Goal: Information Seeking & Learning: Learn about a topic

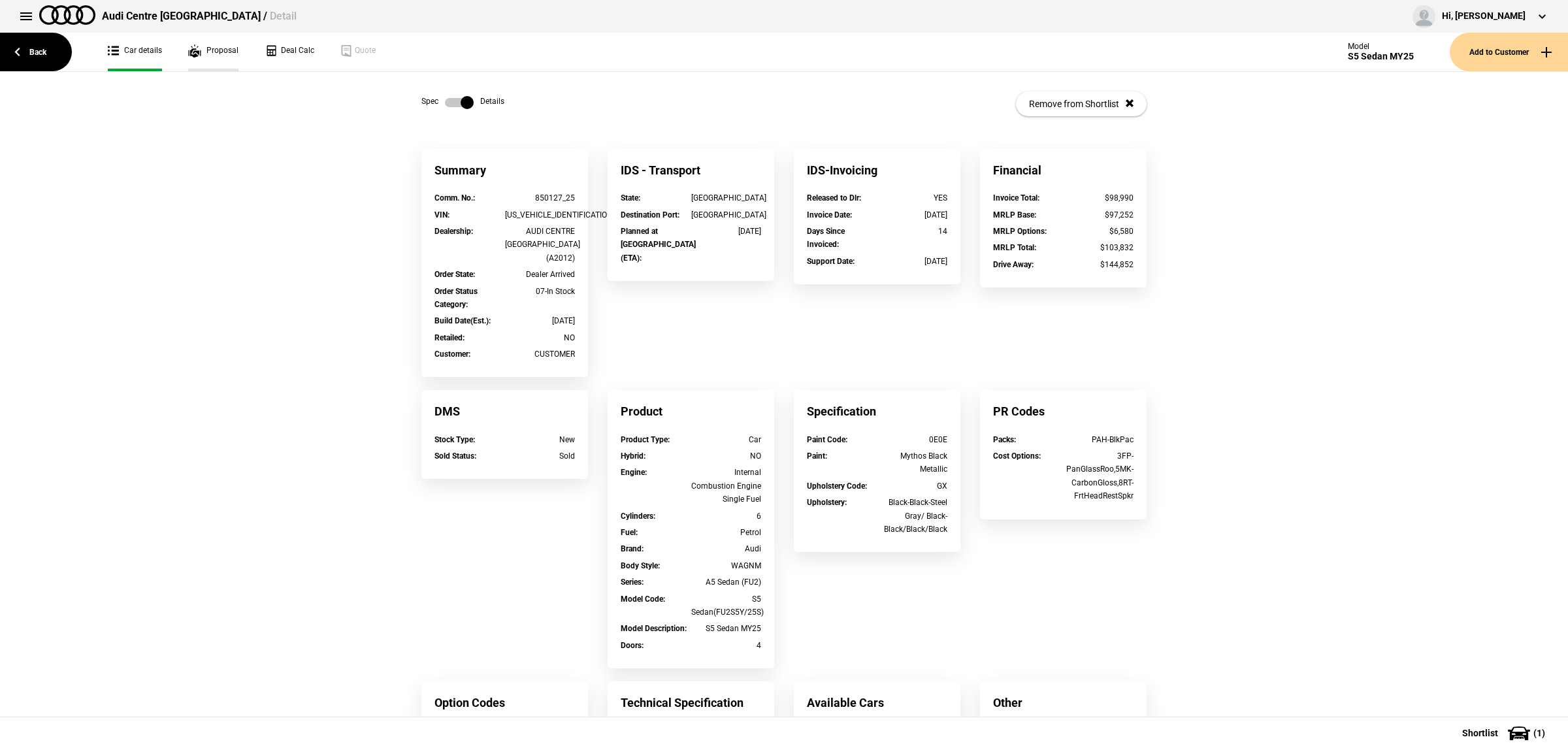
click at [207, 50] on link "Proposal" at bounding box center [213, 52] width 50 height 39
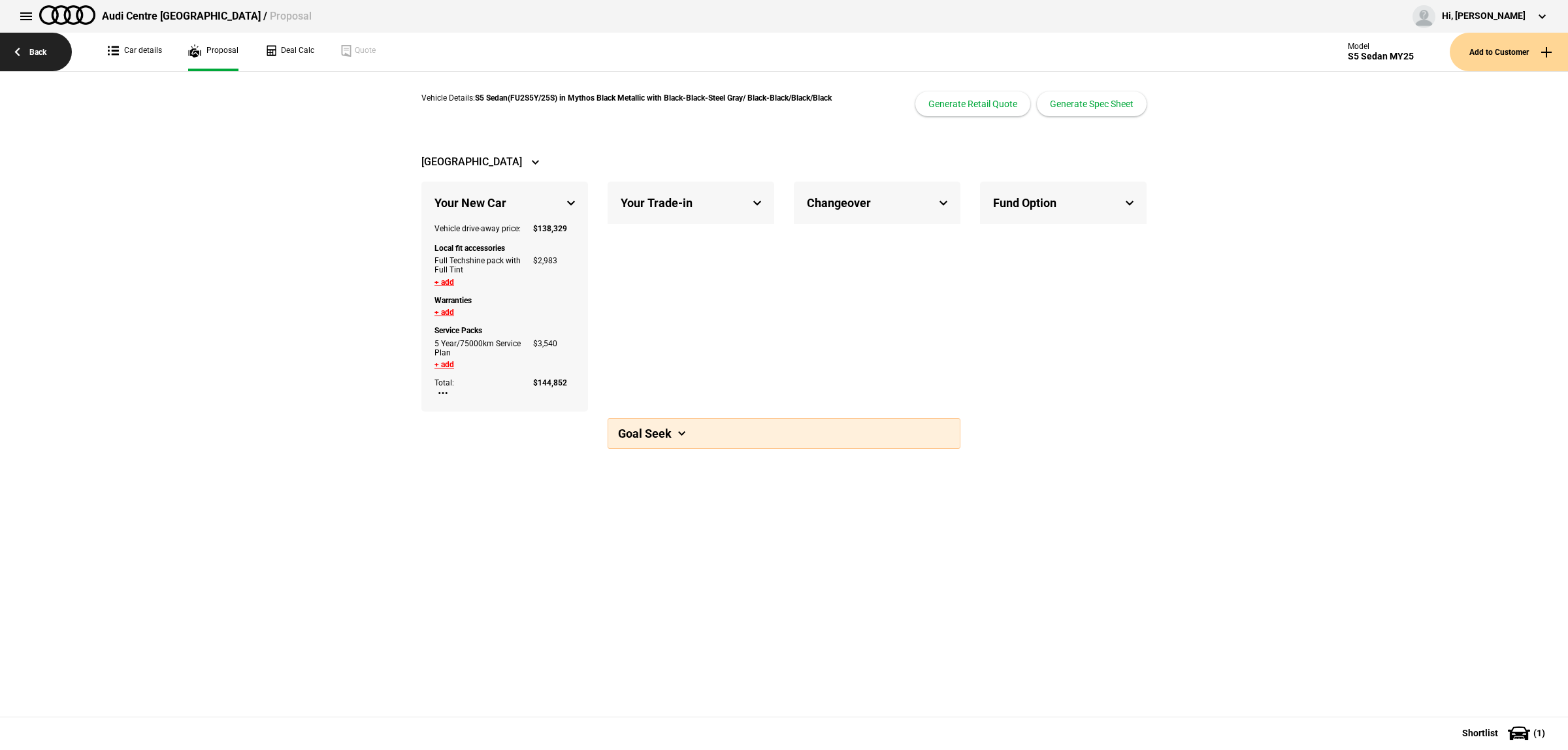
click at [32, 64] on link "Back" at bounding box center [35, 52] width 72 height 39
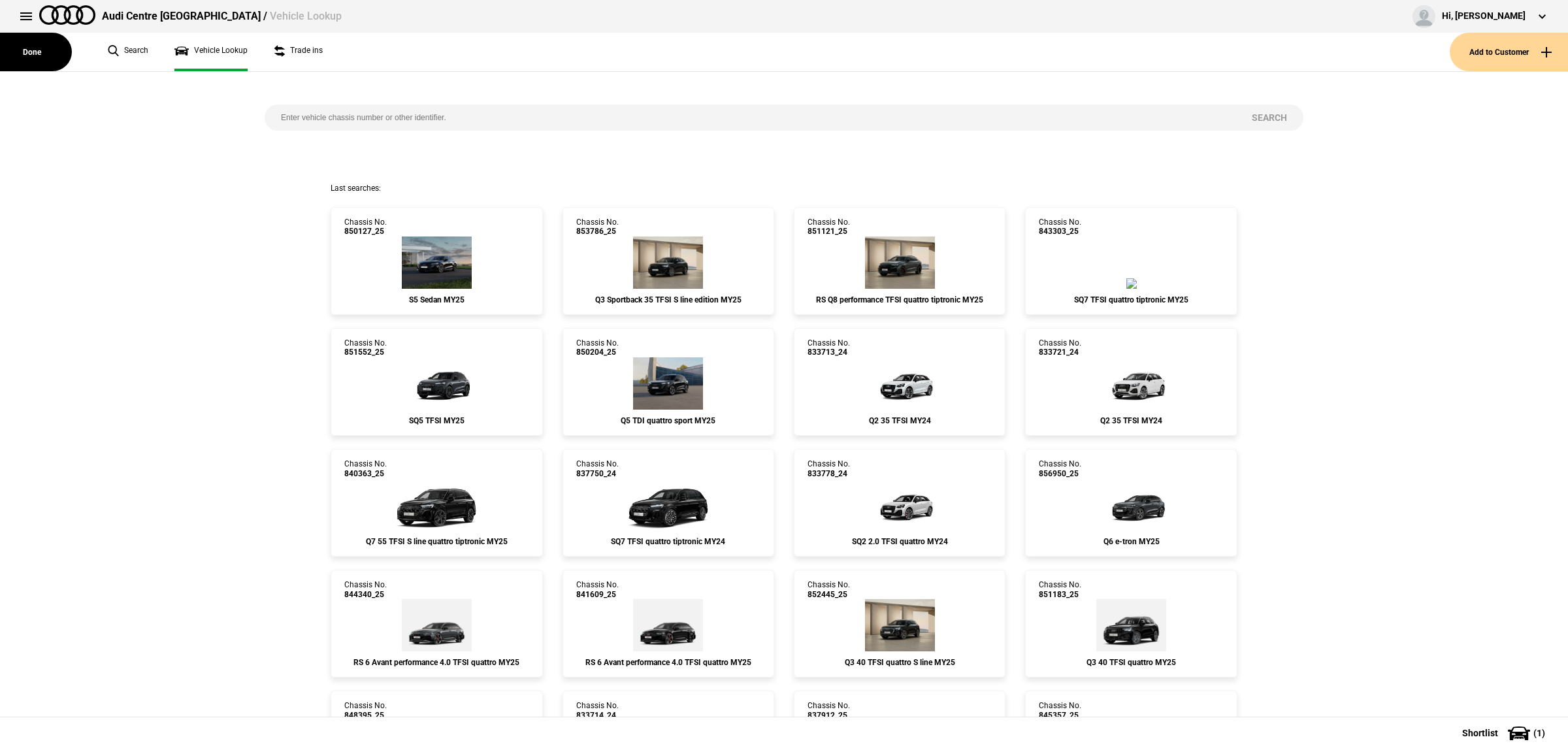
click at [329, 113] on input "search" at bounding box center [750, 118] width 971 height 26
paste input "WUAZZZF55PA904471"
type input "WUAZZZF55PA904471"
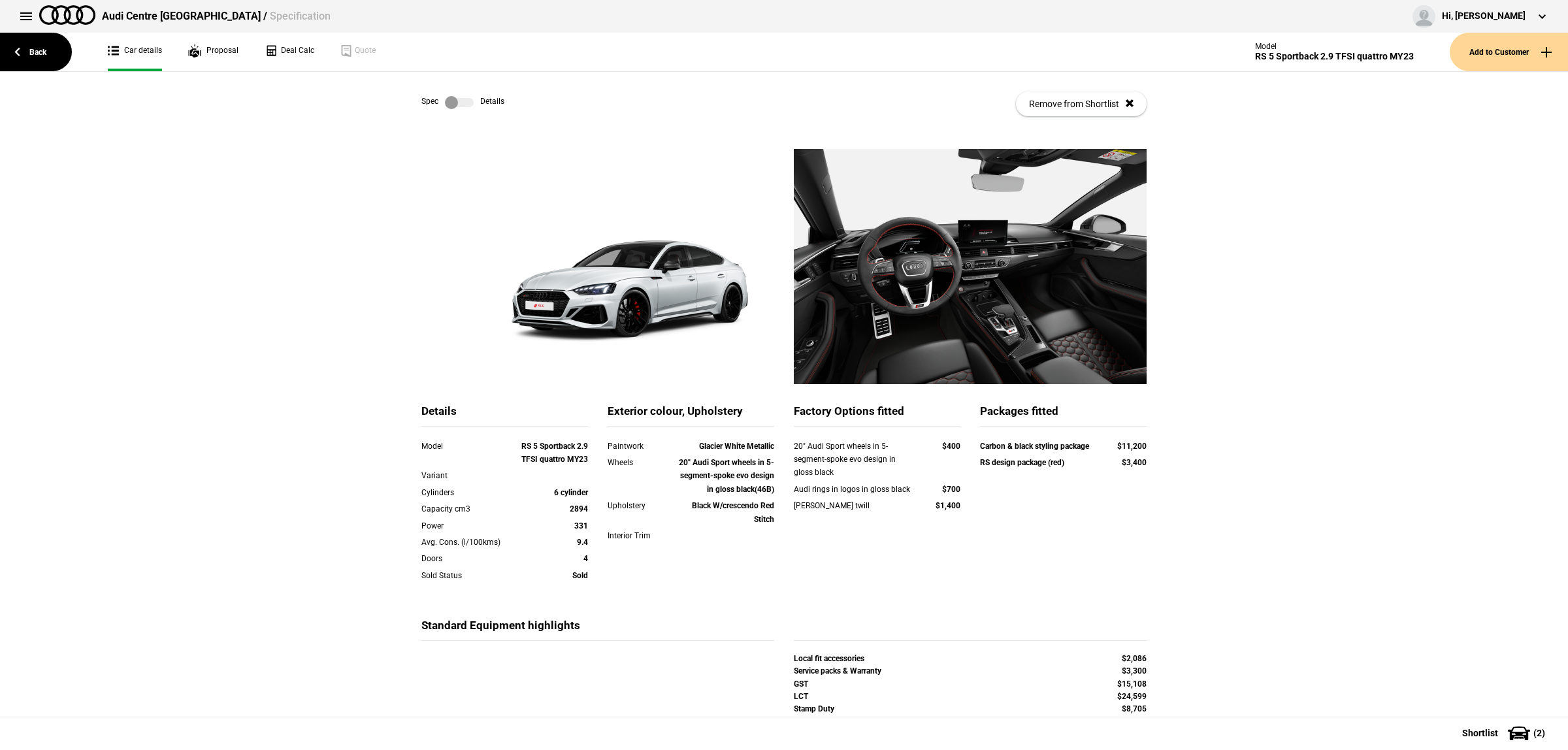
click at [462, 109] on label at bounding box center [458, 103] width 29 height 13
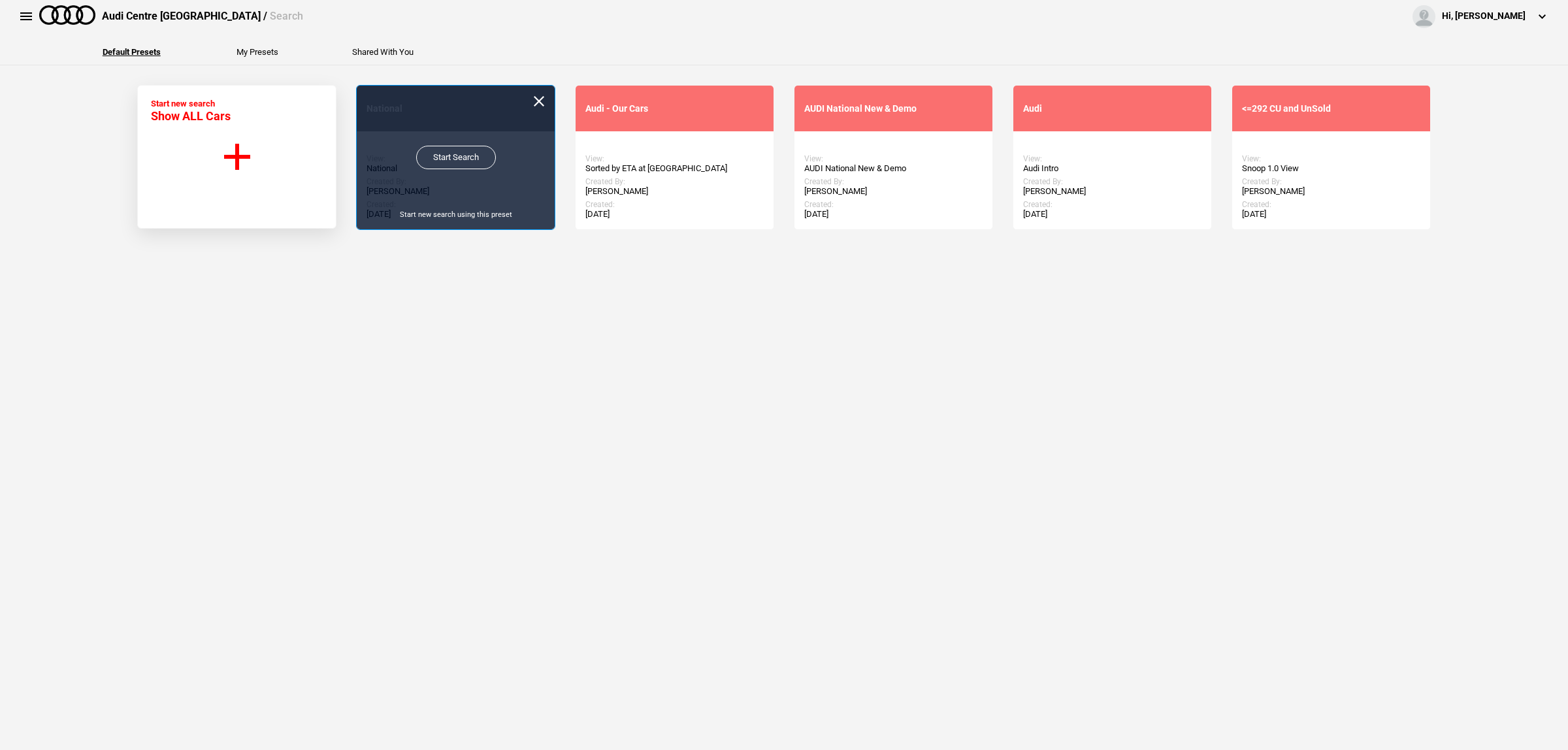
click at [464, 166] on link "Start Search" at bounding box center [455, 157] width 79 height 24
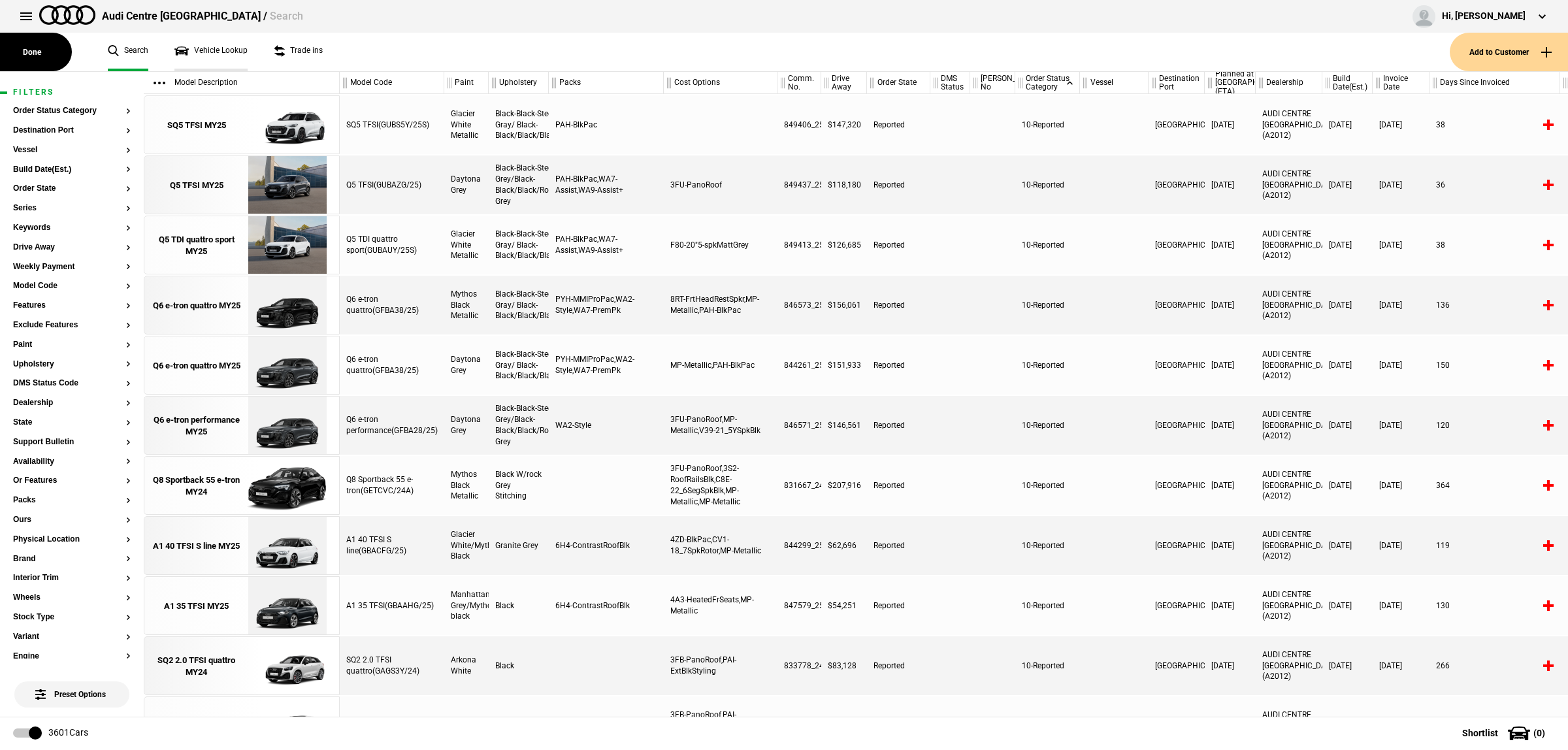
click at [245, 48] on link "Vehicle Lookup" at bounding box center [210, 52] width 73 height 39
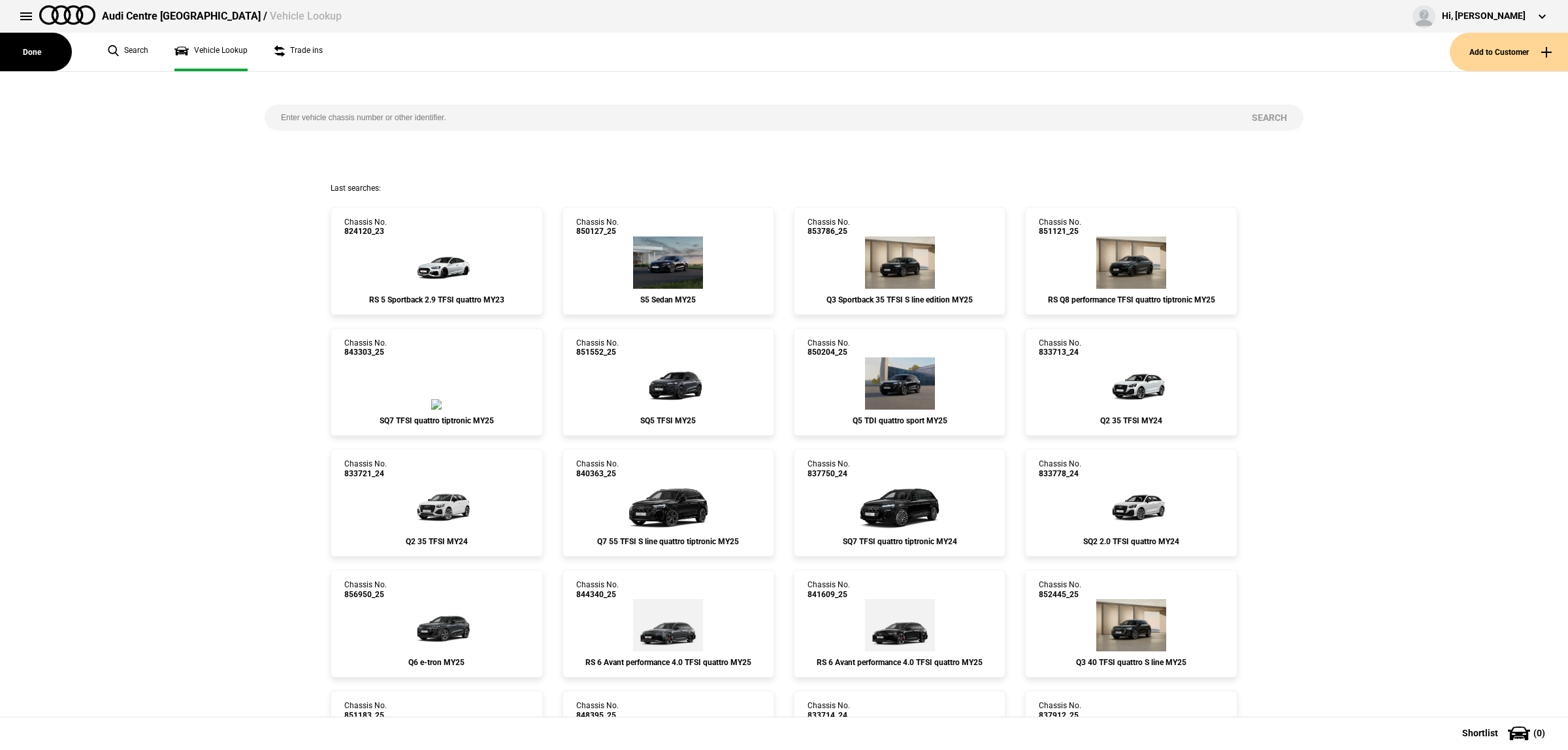
click at [394, 115] on input "search" at bounding box center [750, 118] width 971 height 26
paste input "850036"
type input "850036"
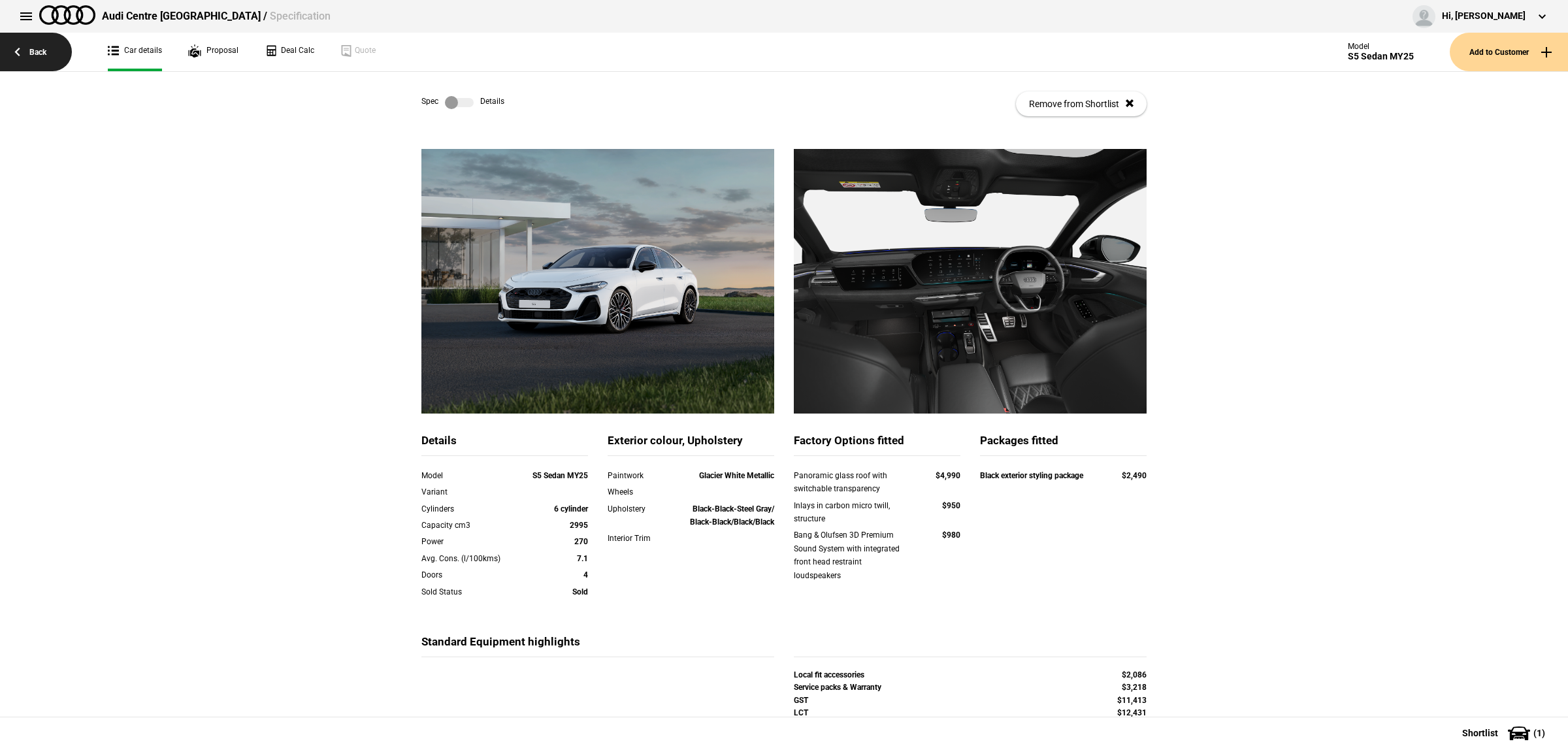
click at [53, 40] on link "Back" at bounding box center [35, 52] width 72 height 39
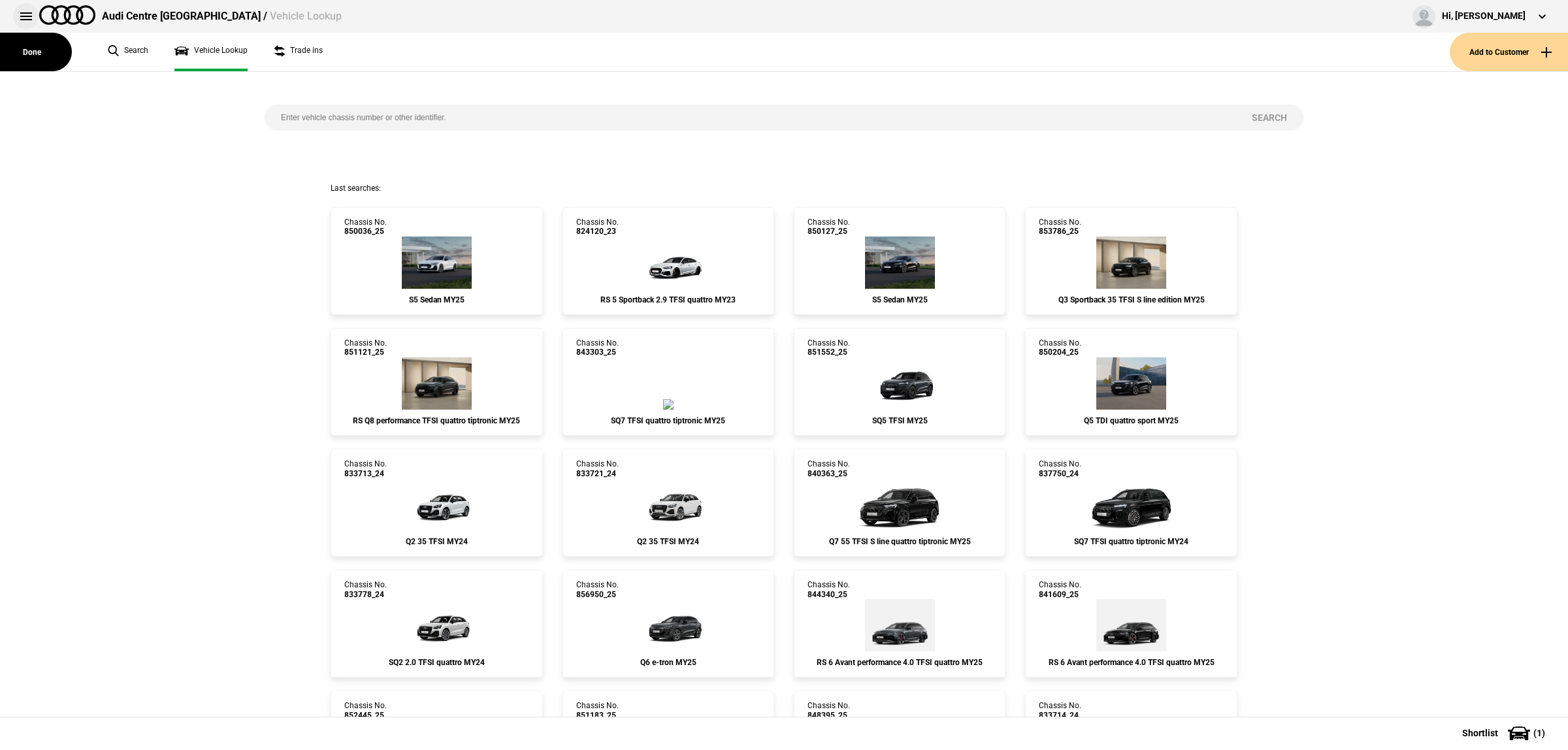
click at [25, 15] on button at bounding box center [26, 16] width 26 height 26
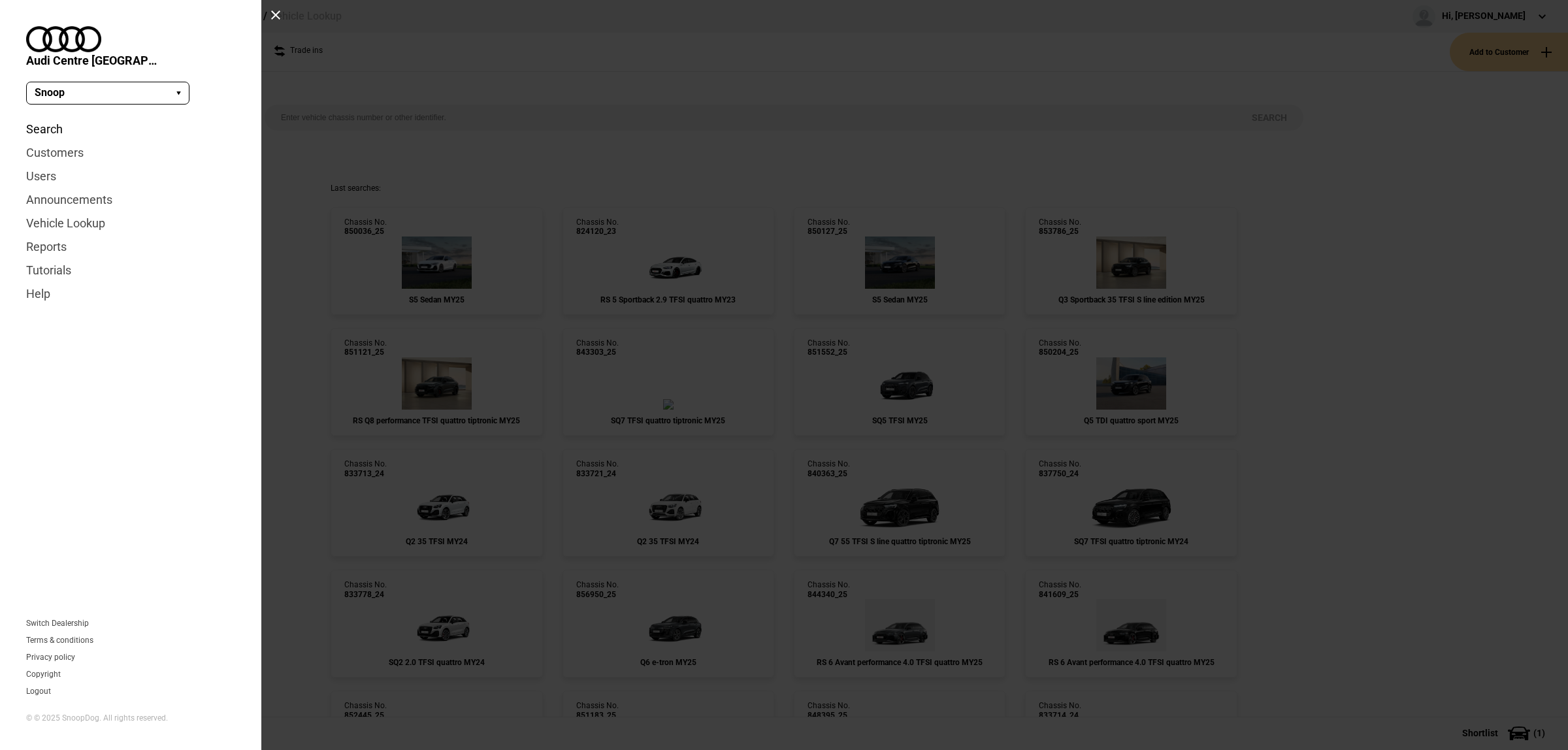
click at [48, 118] on link "Search" at bounding box center [130, 129] width 209 height 24
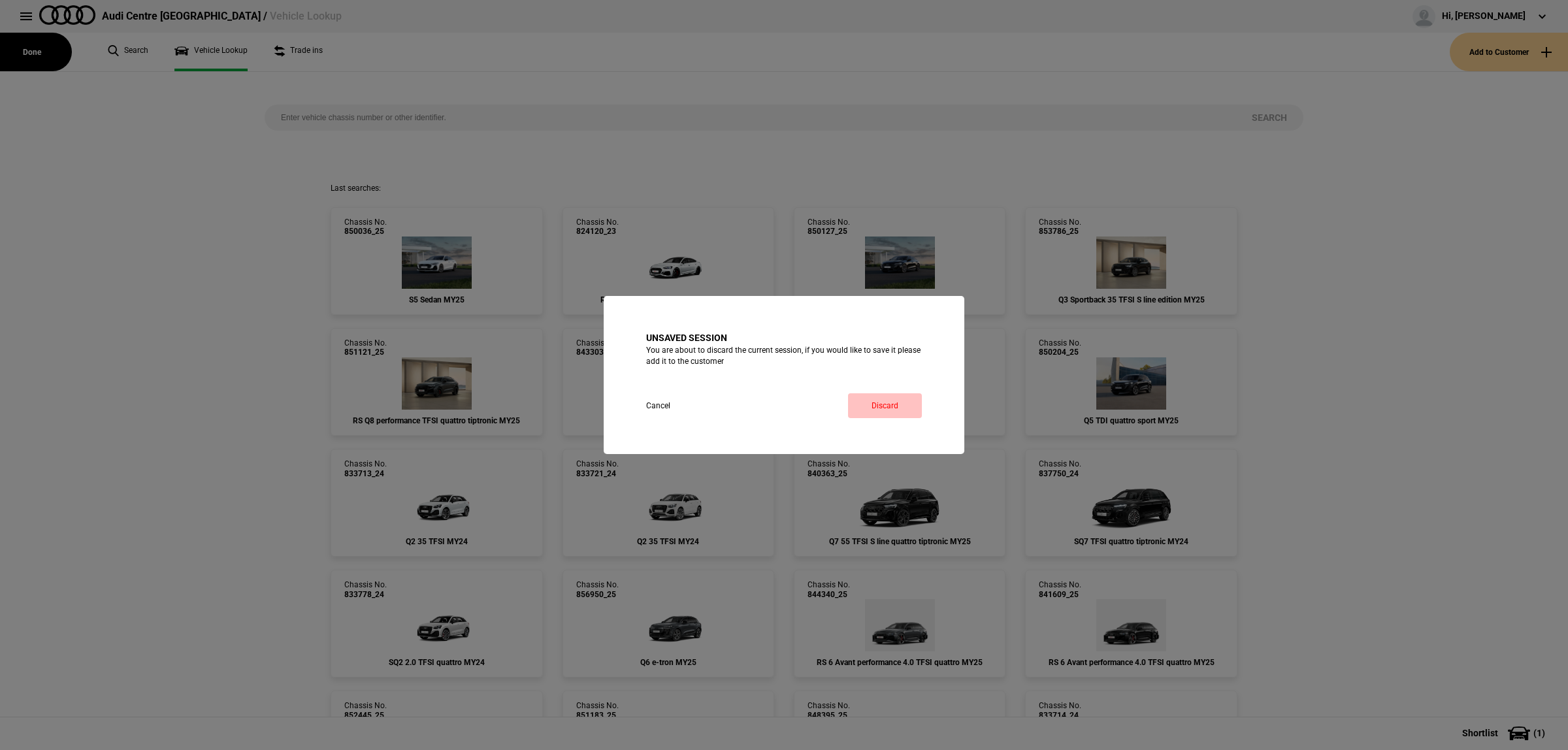
click at [874, 400] on link "Discard" at bounding box center [885, 405] width 74 height 25
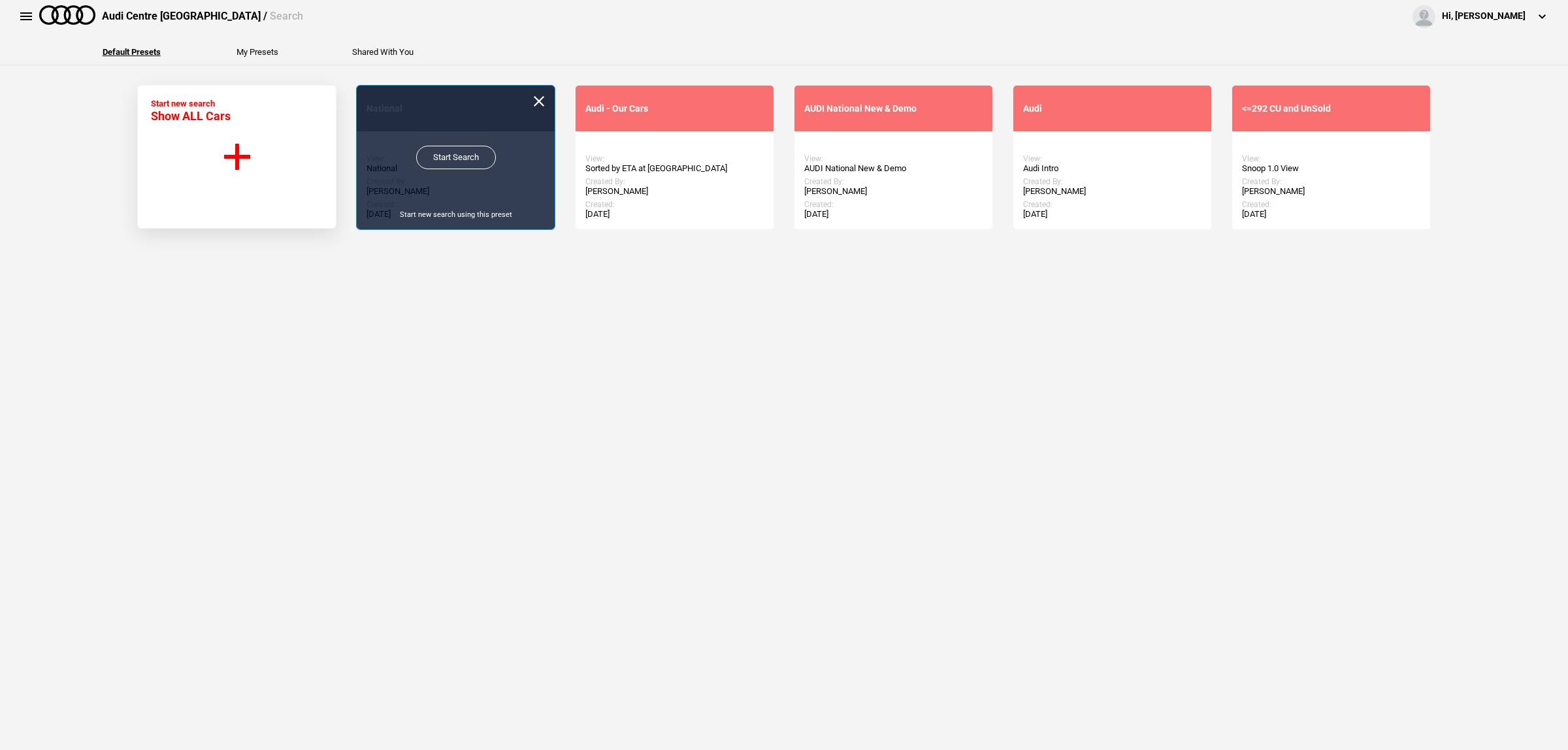
click at [471, 161] on link "Start Search" at bounding box center [455, 157] width 79 height 24
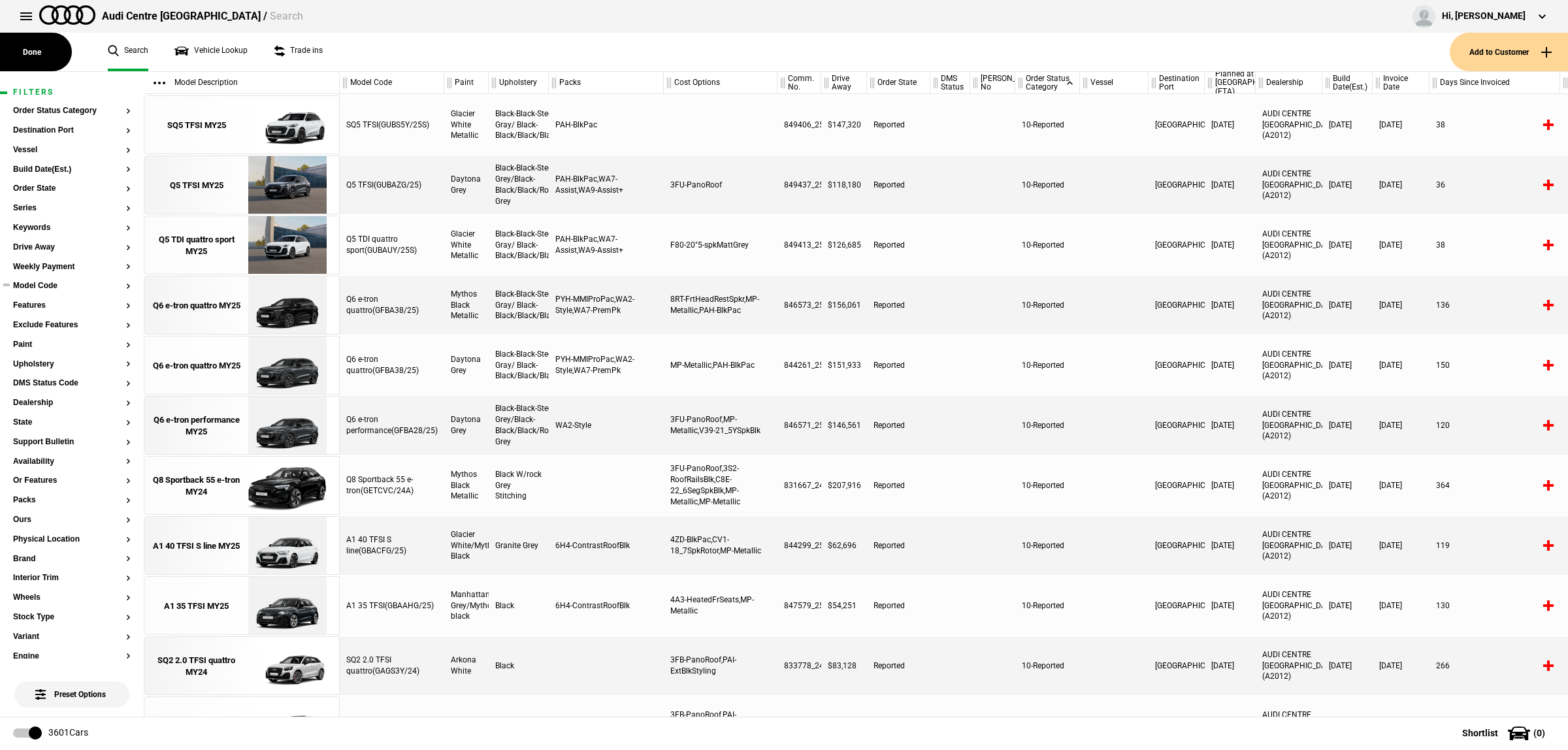
click at [40, 286] on button "Model Code" at bounding box center [72, 286] width 118 height 9
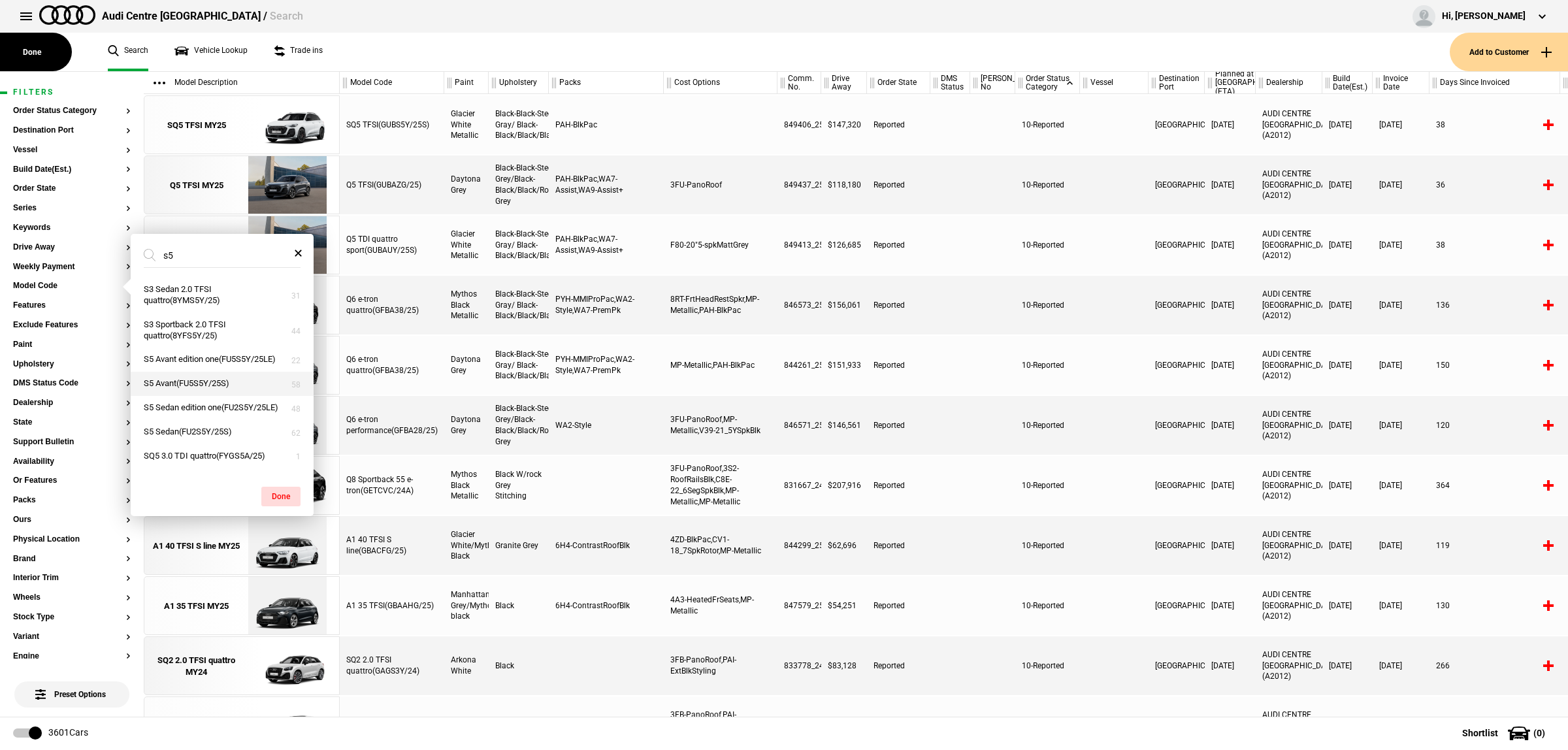
type input "s5"
click at [227, 396] on button "S5 Avant(FU5S5Y/25S)" at bounding box center [222, 383] width 183 height 24
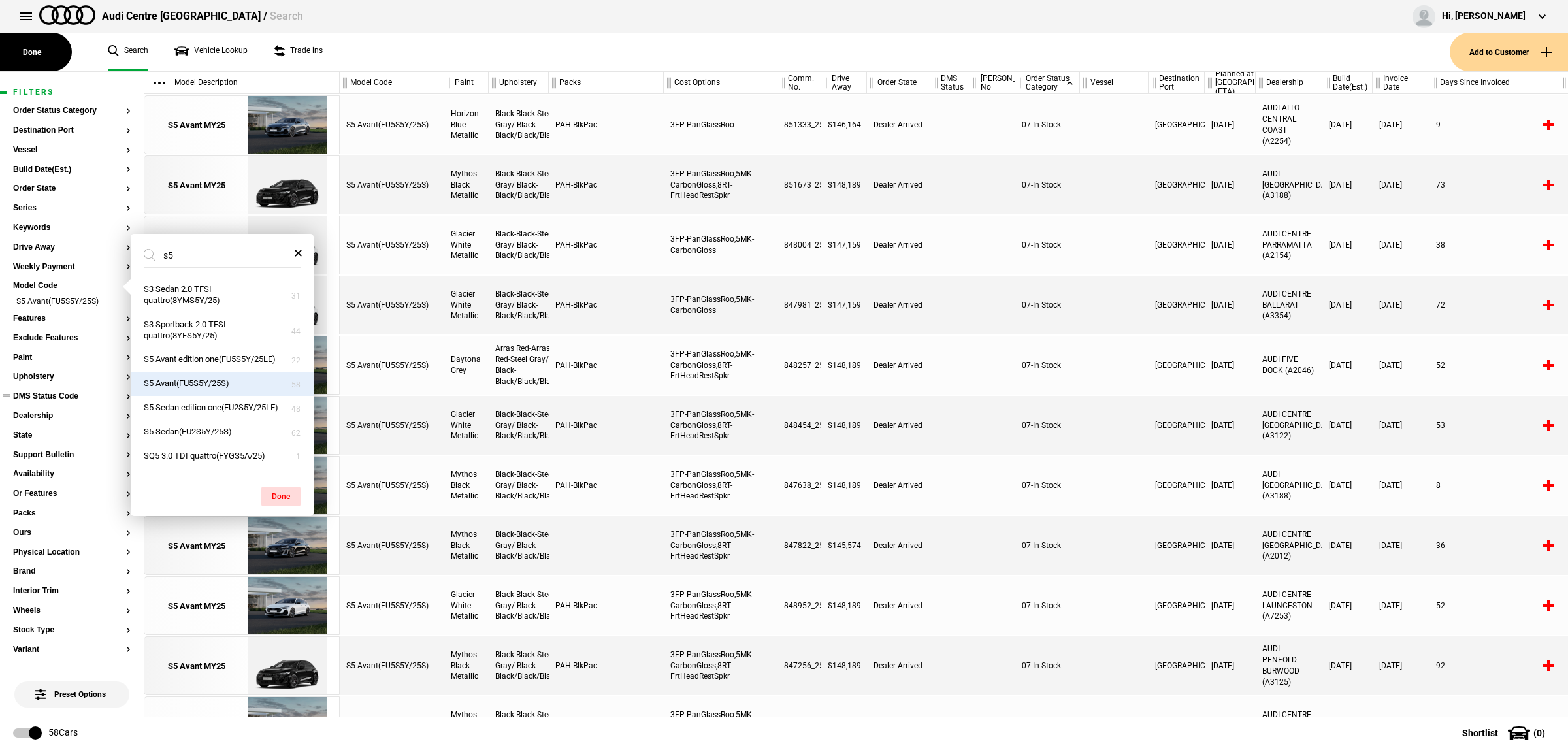
click at [59, 394] on button "DMS Status Code" at bounding box center [72, 397] width 118 height 9
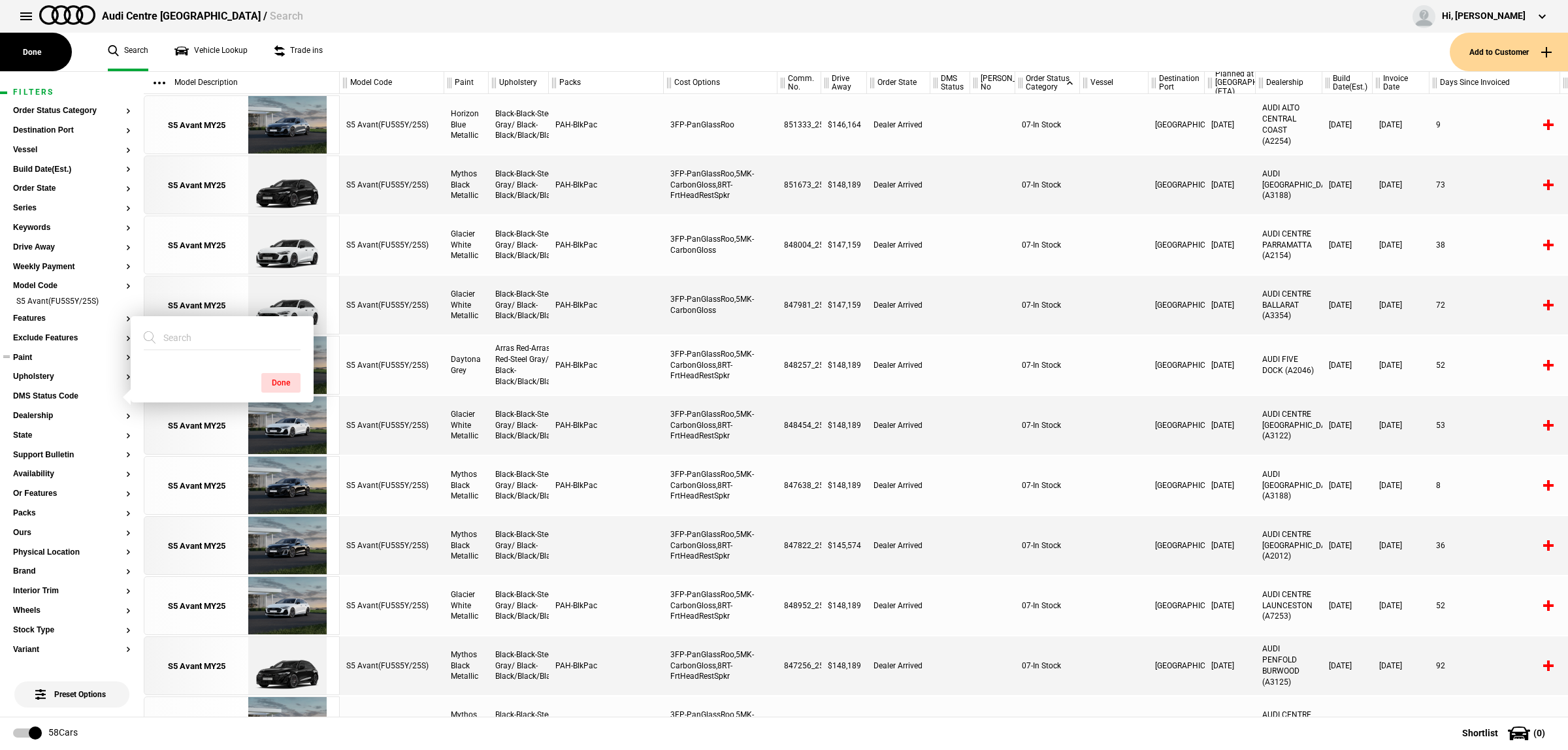
click at [47, 359] on button "Paint" at bounding box center [72, 358] width 118 height 9
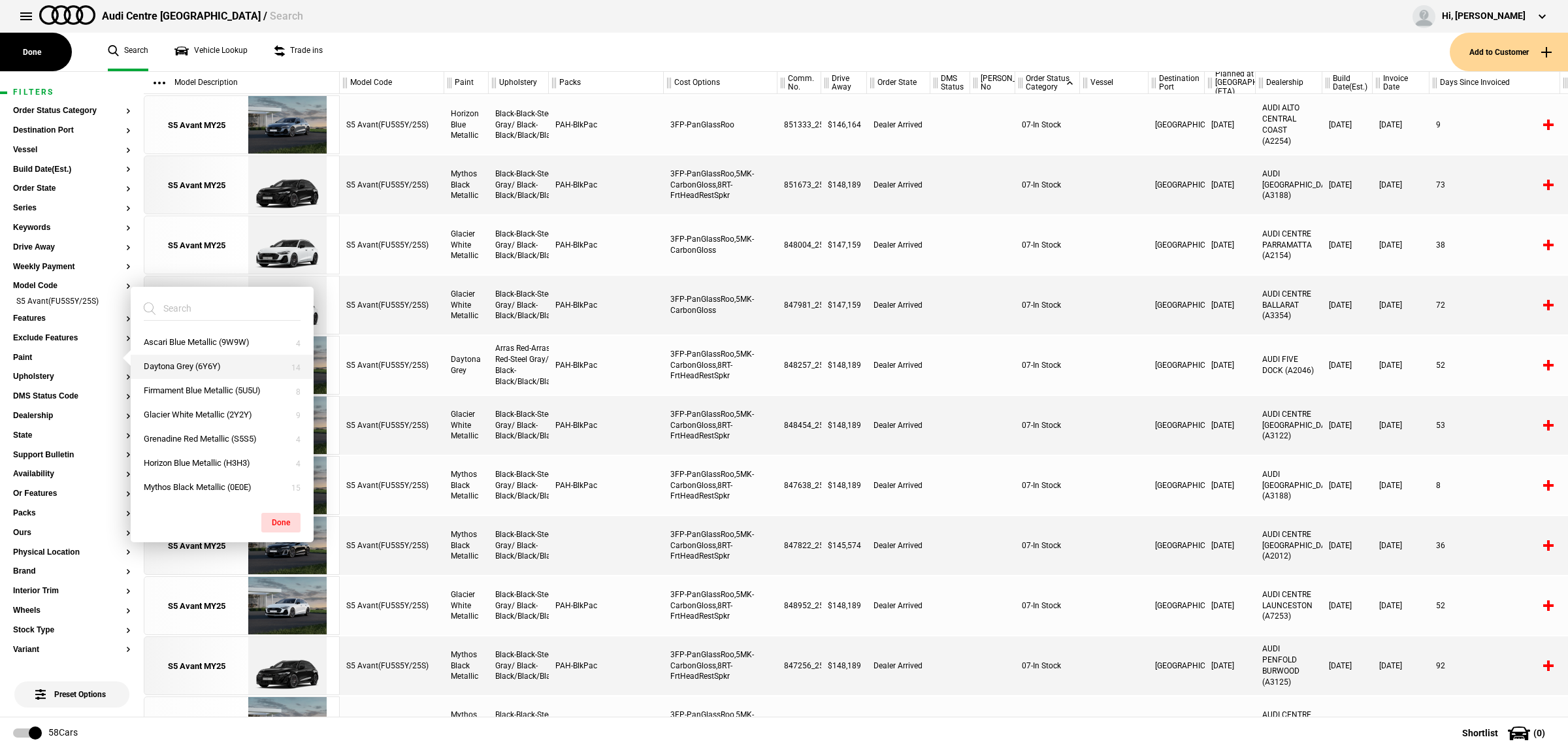
click at [178, 357] on button "Daytona Grey (6Y6Y)" at bounding box center [222, 366] width 183 height 24
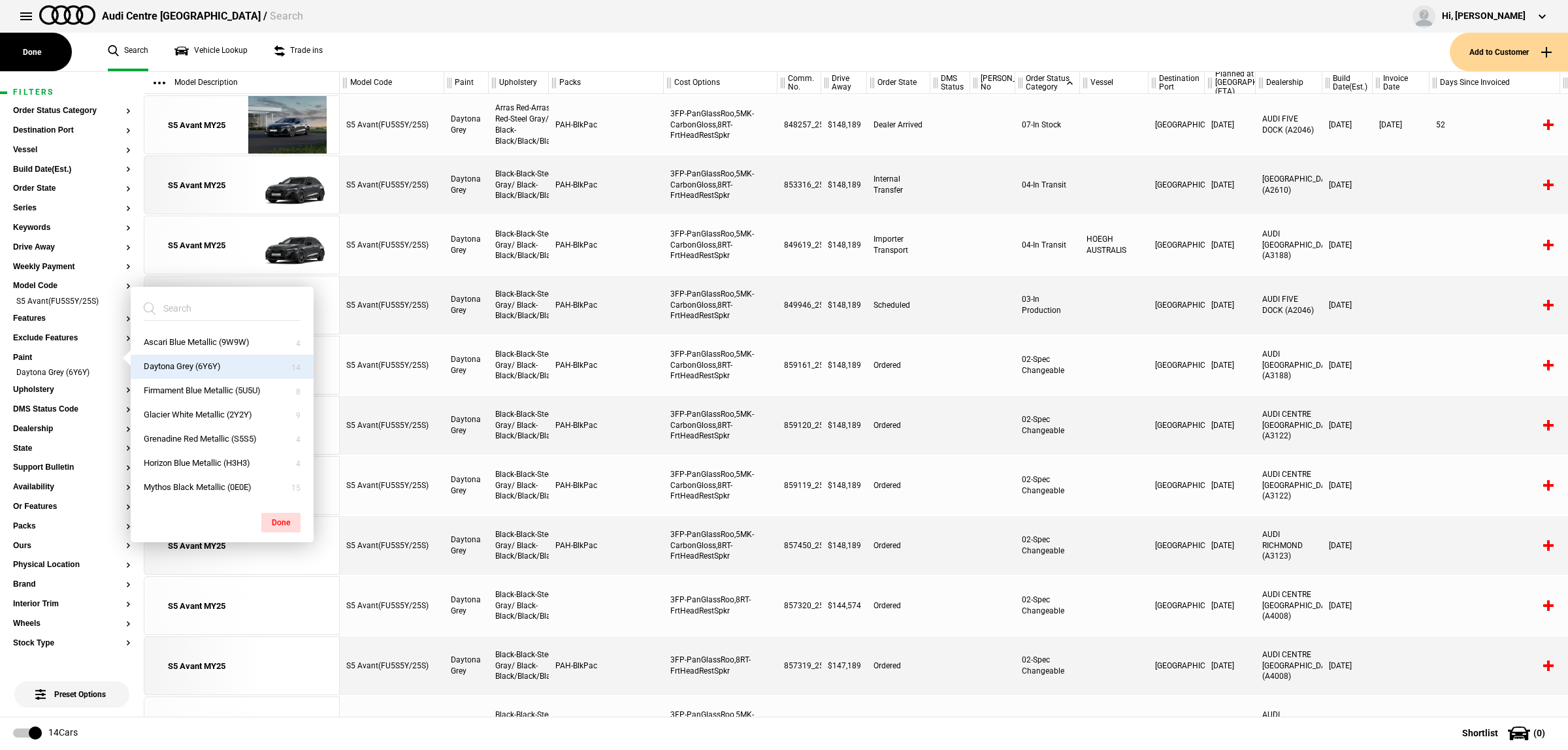
click at [926, 363] on div "Ordered" at bounding box center [898, 365] width 63 height 59
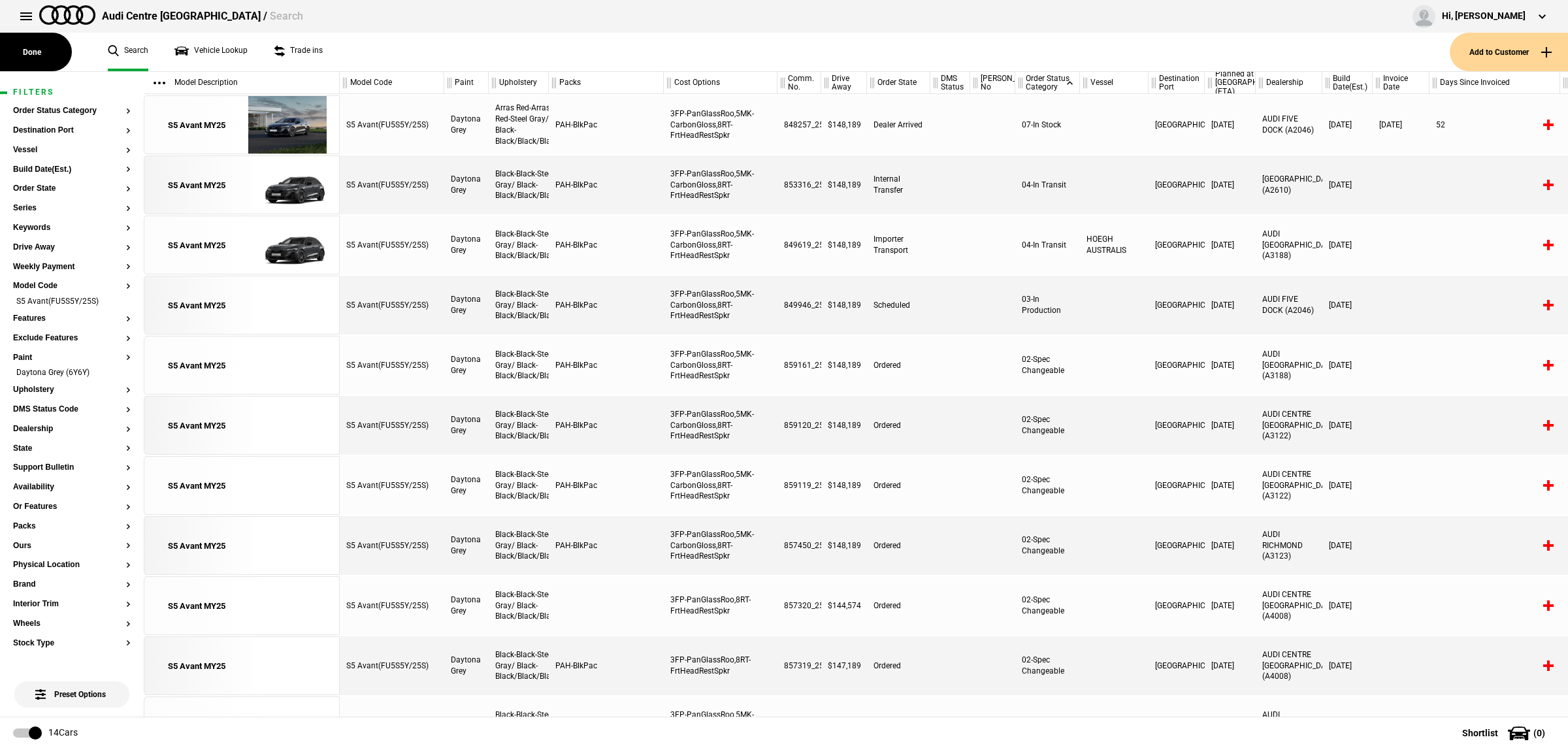
click at [1231, 187] on div "22/12/2025" at bounding box center [1231, 185] width 51 height 59
click at [1232, 190] on div "22/12/2025" at bounding box center [1231, 185] width 51 height 59
click at [239, 191] on link "S5 Avant MY25" at bounding box center [196, 186] width 91 height 59
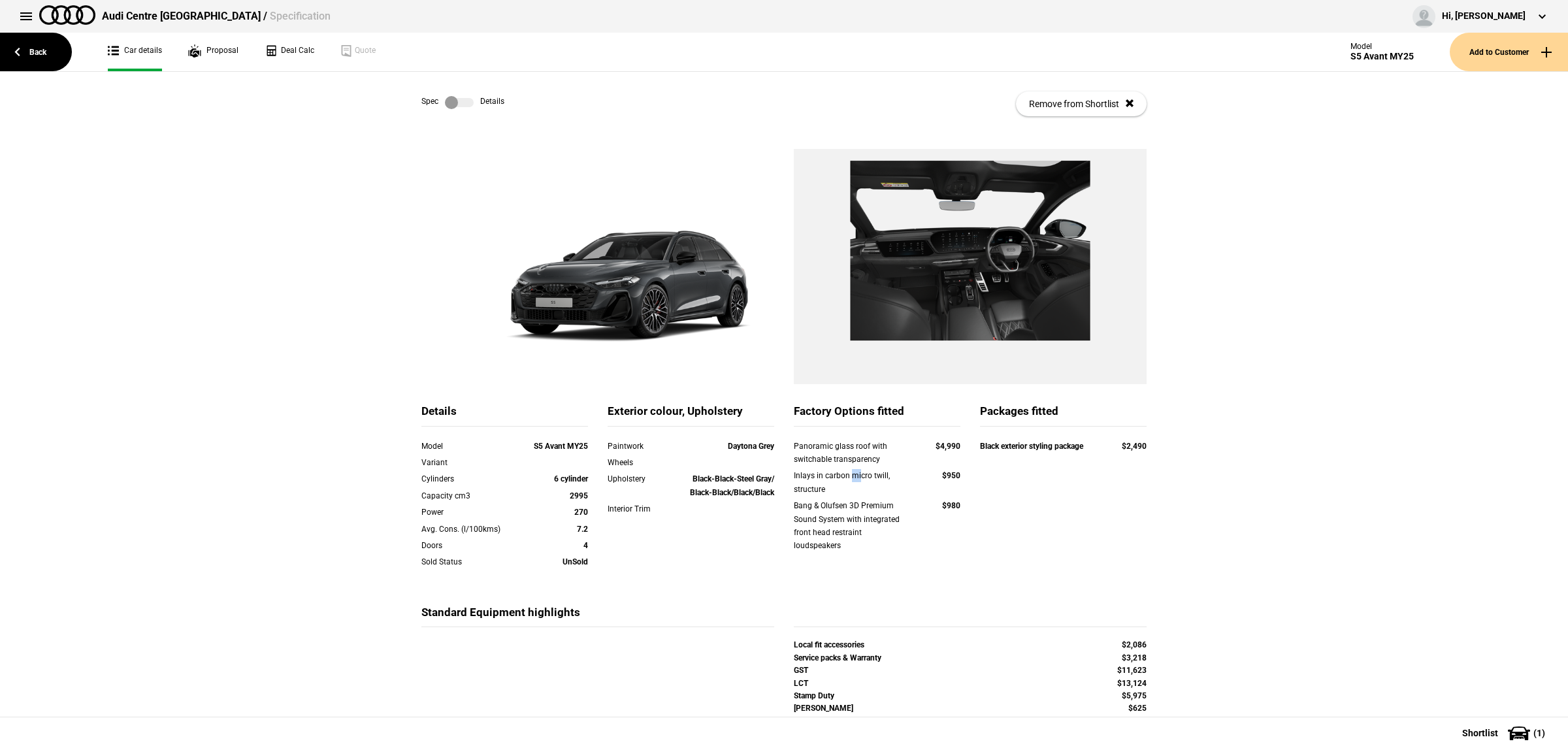
drag, startPoint x: 853, startPoint y: 478, endPoint x: 879, endPoint y: 478, distance: 26.0
click at [867, 478] on div "Inlays in carbon micro twill, structure" at bounding box center [852, 483] width 117 height 27
drag, startPoint x: 822, startPoint y: 504, endPoint x: 916, endPoint y: 507, distance: 94.0
click at [851, 504] on div "Bang & Olufsen 3D Premium Sound System with integrated front head restraint lou…" at bounding box center [852, 526] width 117 height 54
drag, startPoint x: 1002, startPoint y: 449, endPoint x: 1093, endPoint y: 446, distance: 91.0
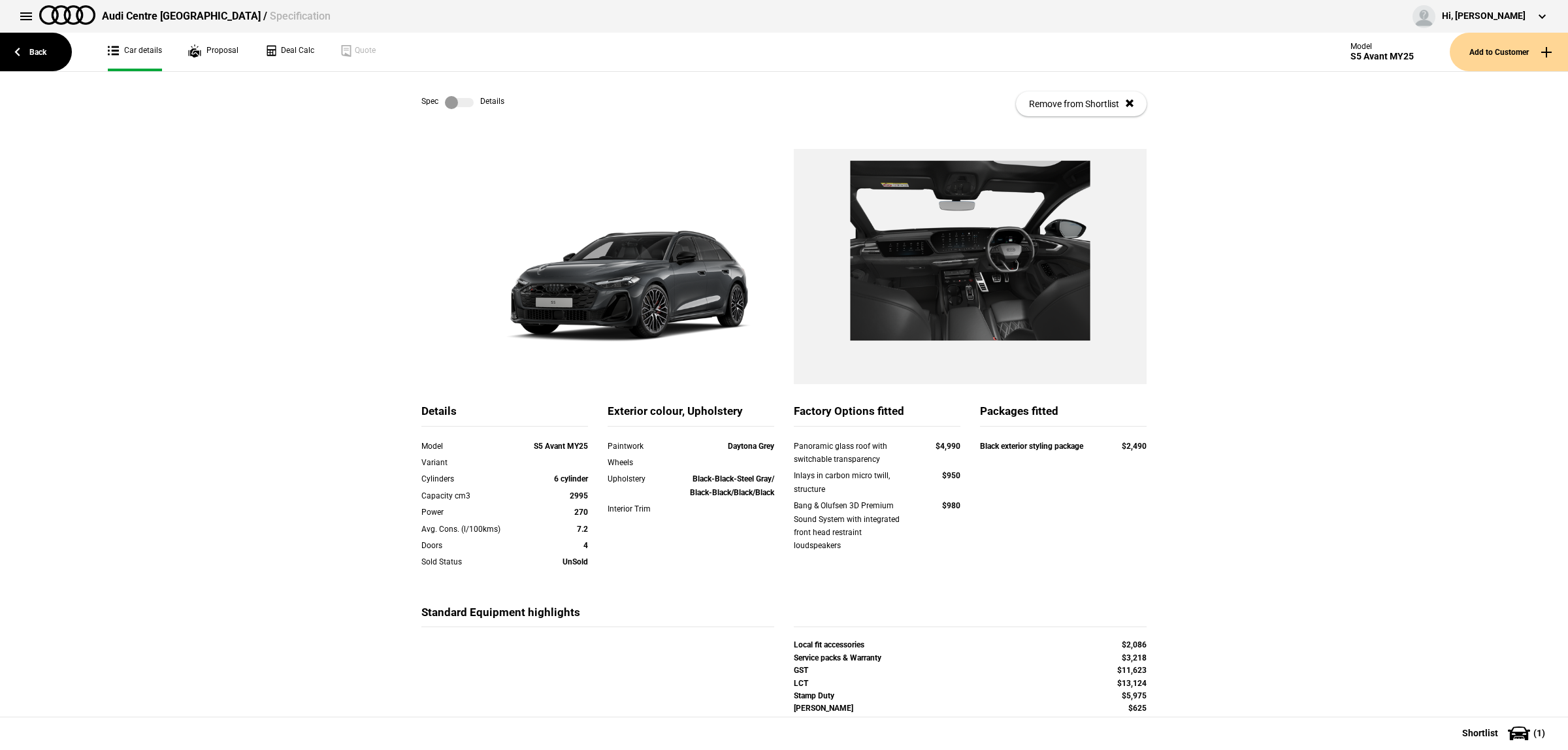
click at [1029, 446] on strong "Black exterior styling package" at bounding box center [1032, 446] width 103 height 9
click at [1415, 476] on div "Details Model S5 Avant MY25 Variant Cylinders 6 cylinder Capacity cm3 2995 Powe…" at bounding box center [784, 462] width 1568 height 626
click at [468, 99] on link at bounding box center [459, 103] width 42 height 13
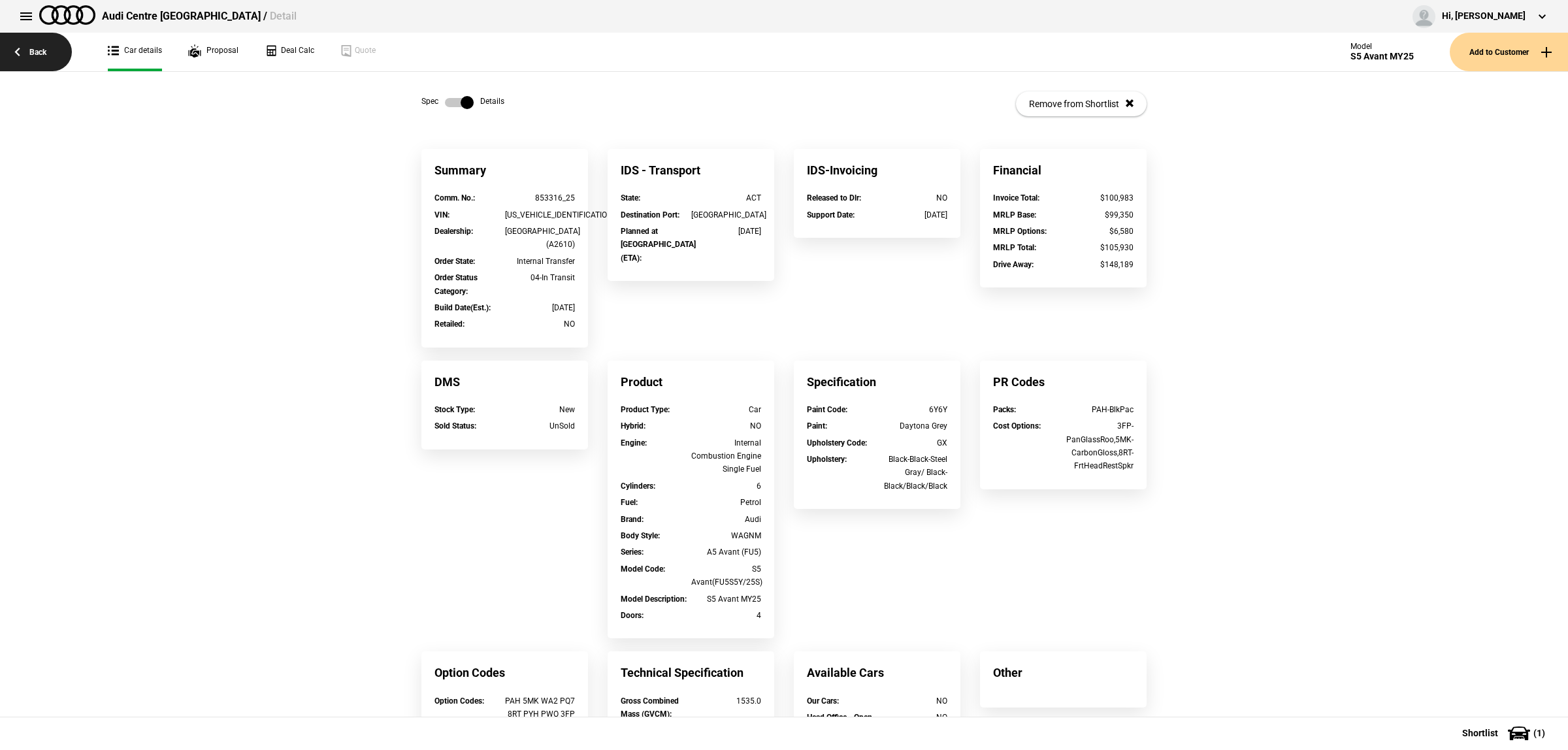
click at [58, 55] on link "Back" at bounding box center [35, 52] width 72 height 39
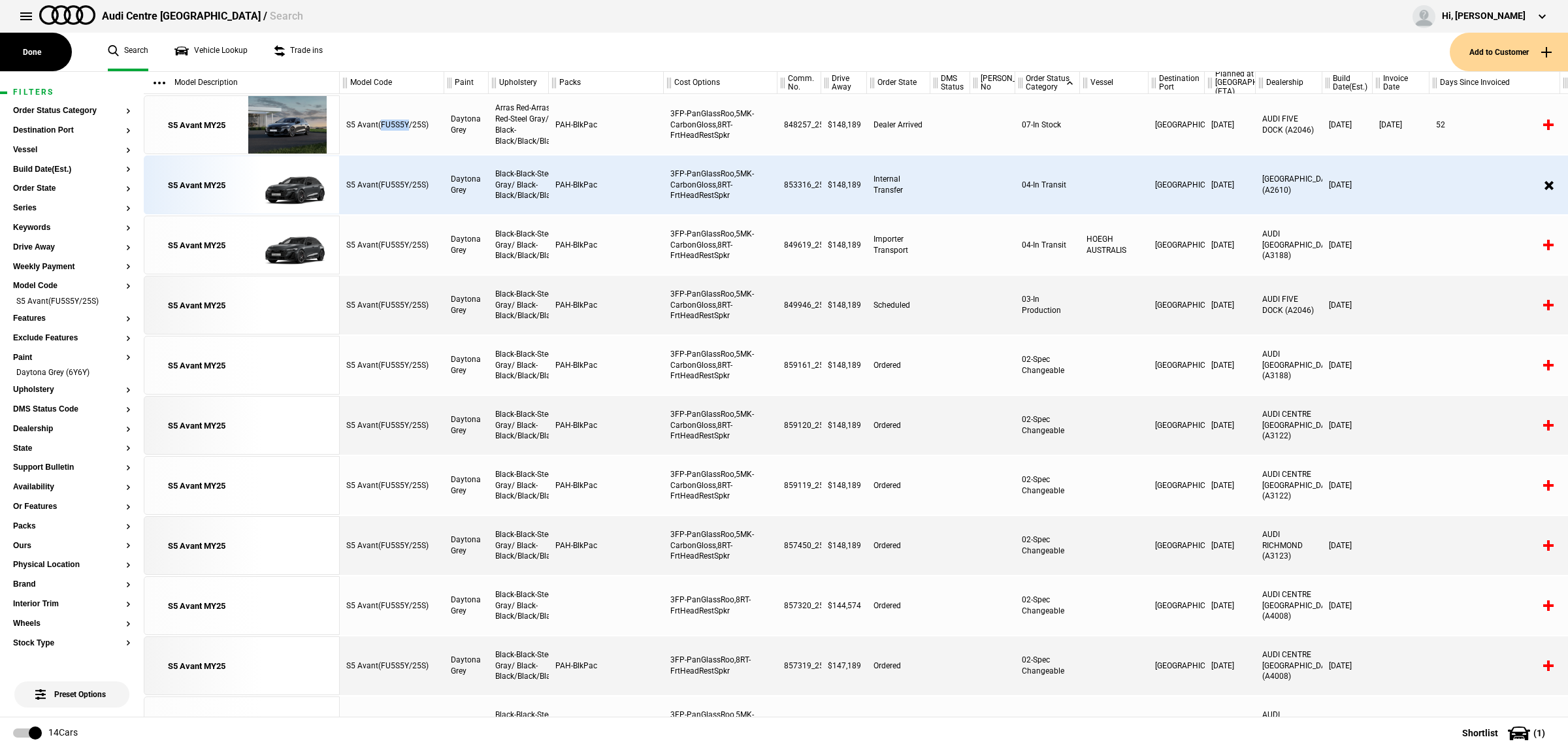
drag, startPoint x: 408, startPoint y: 123, endPoint x: 380, endPoint y: 127, distance: 28.3
click at [380, 127] on div "S5 Avant(FU5S5Y/25S)" at bounding box center [392, 125] width 105 height 59
copy div "FU5S5Y"
click at [948, 311] on div at bounding box center [950, 305] width 40 height 59
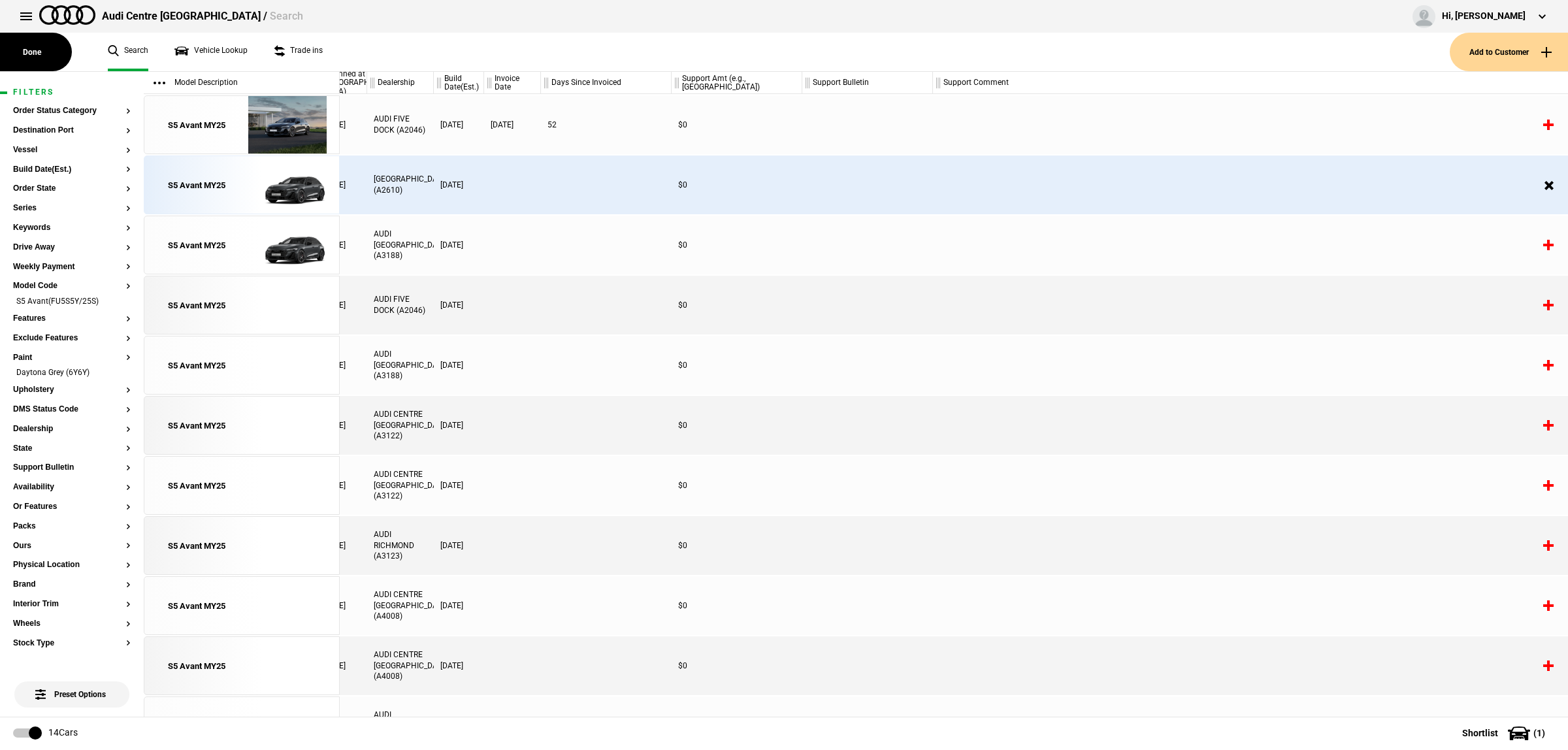
scroll to position [0, 853]
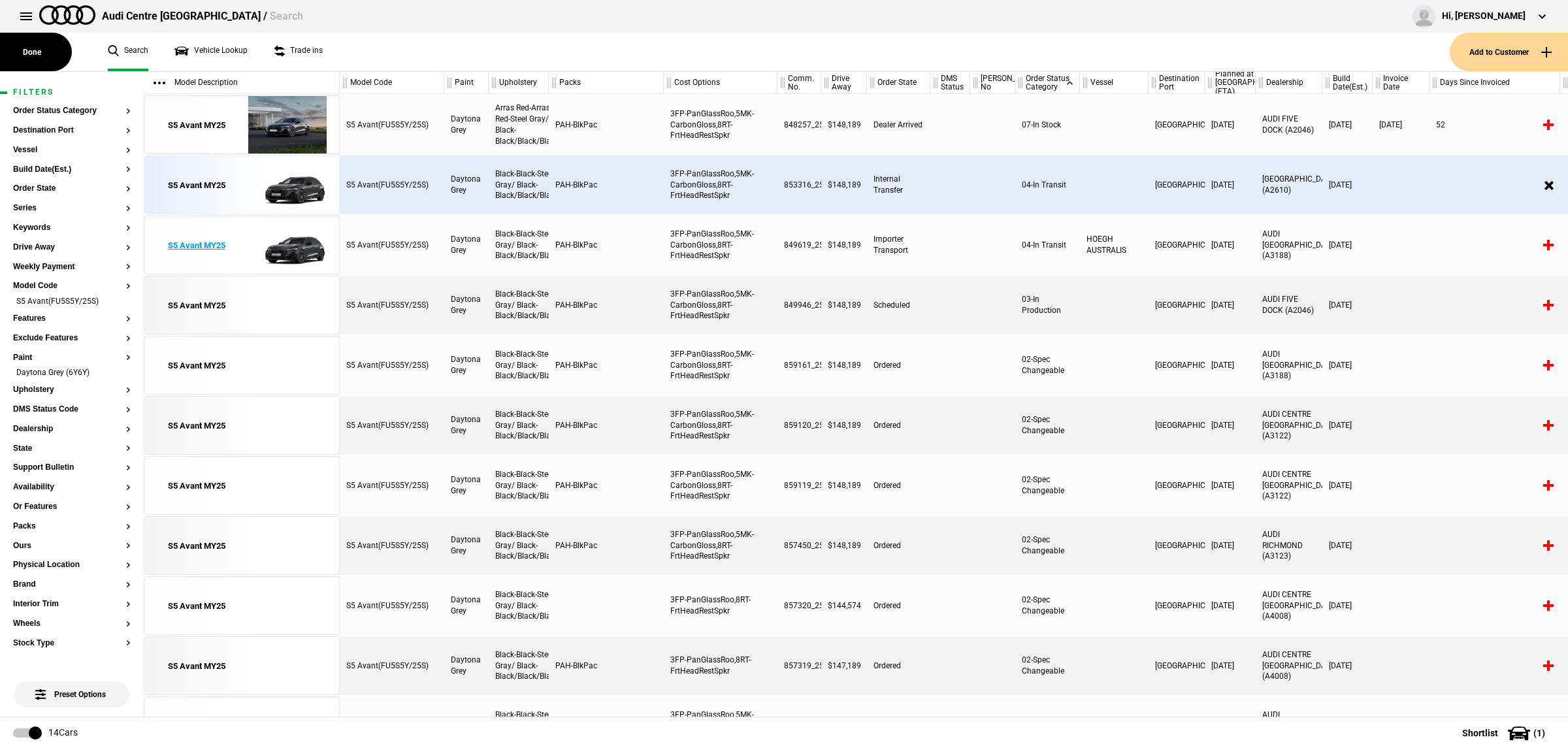
click at [288, 240] on img at bounding box center [287, 246] width 91 height 59
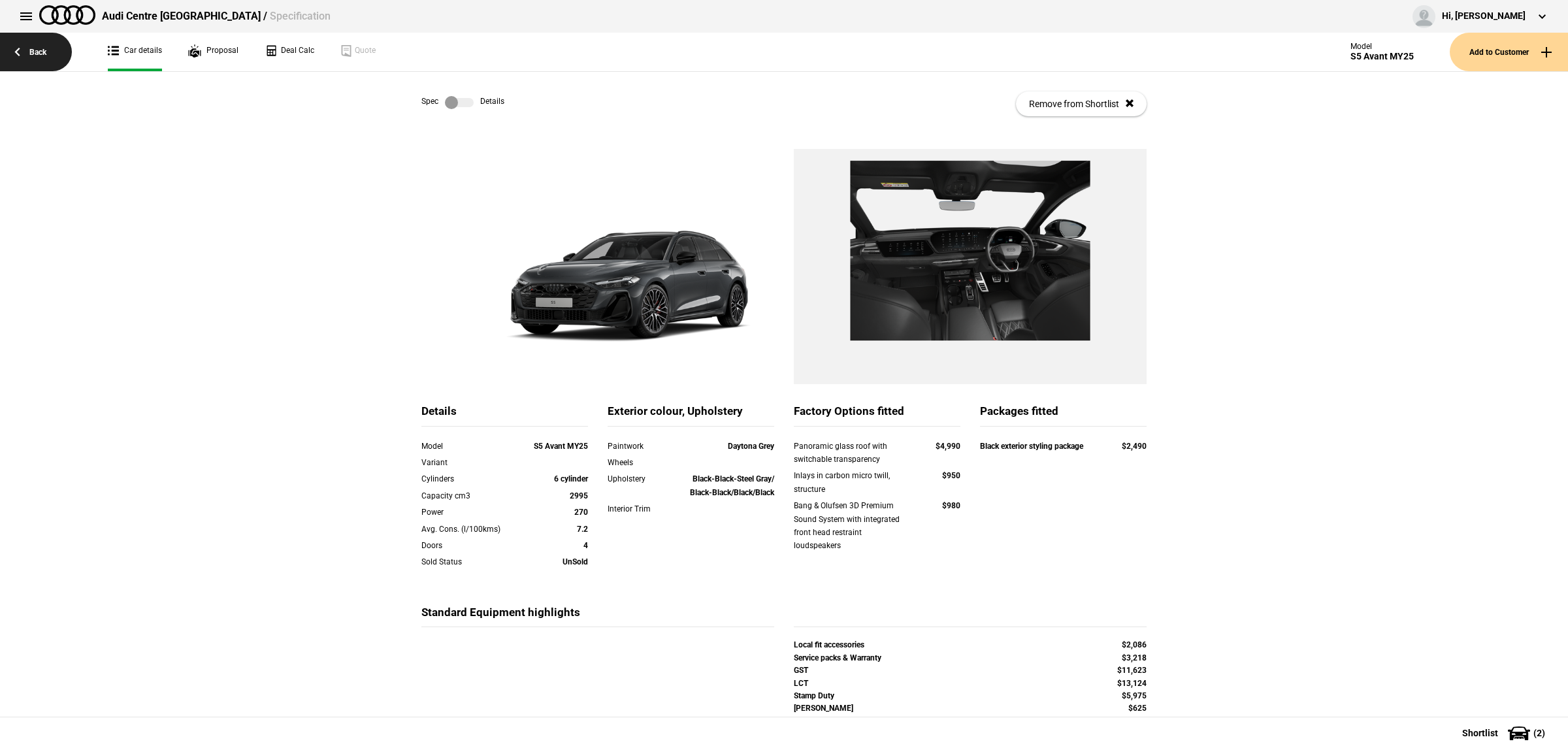
click at [42, 51] on link "Back" at bounding box center [35, 52] width 72 height 39
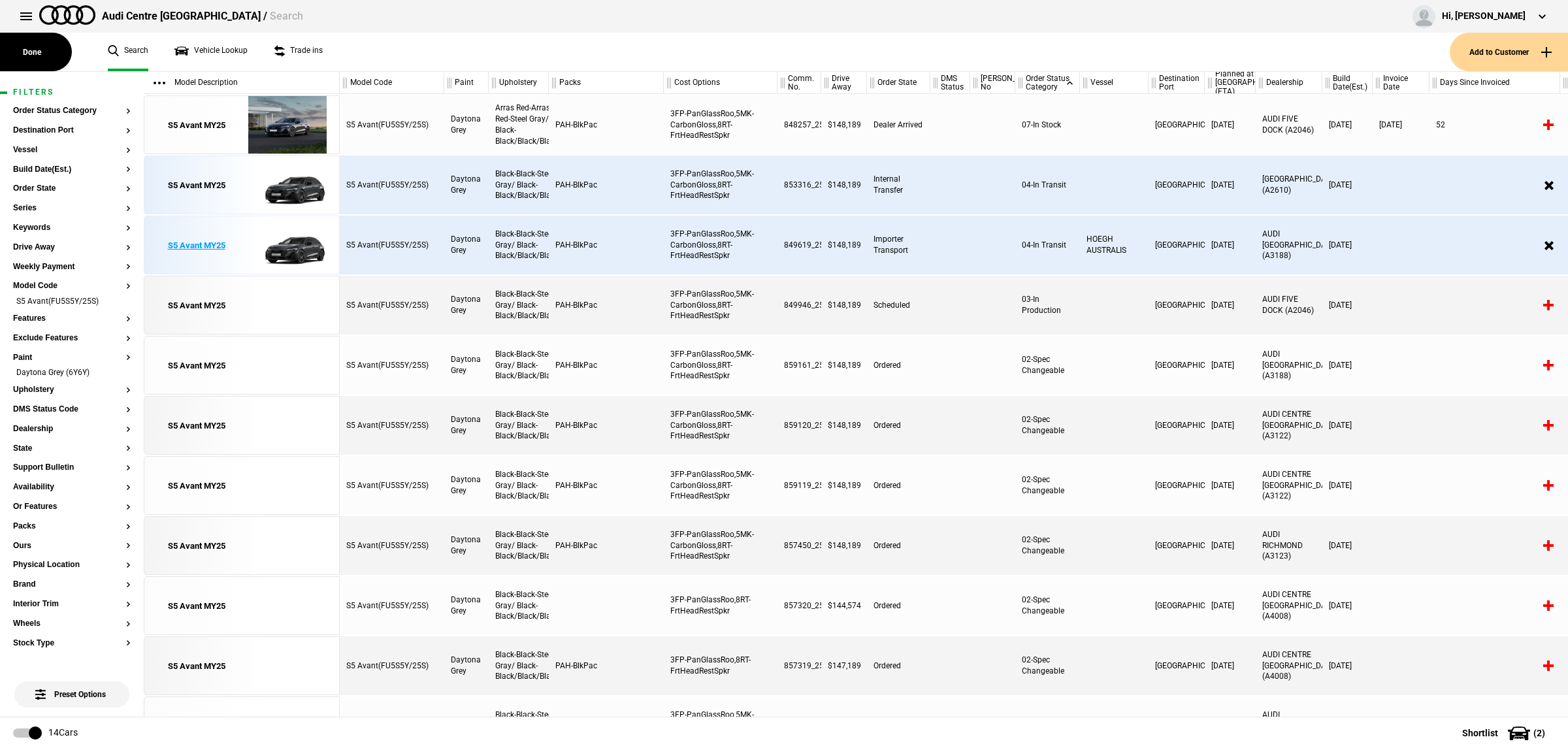
click at [294, 237] on img at bounding box center [287, 246] width 91 height 59
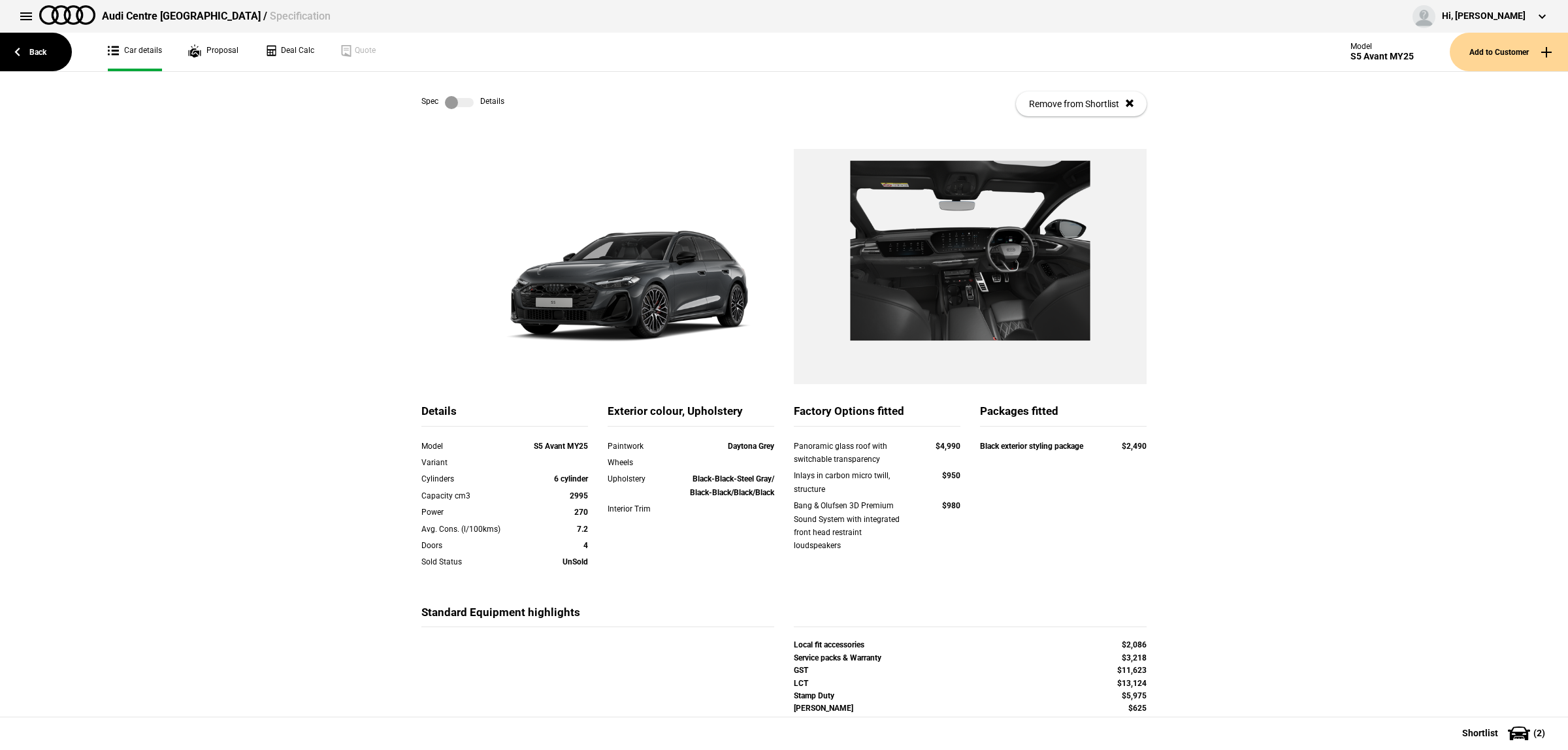
click at [449, 100] on label at bounding box center [458, 103] width 29 height 13
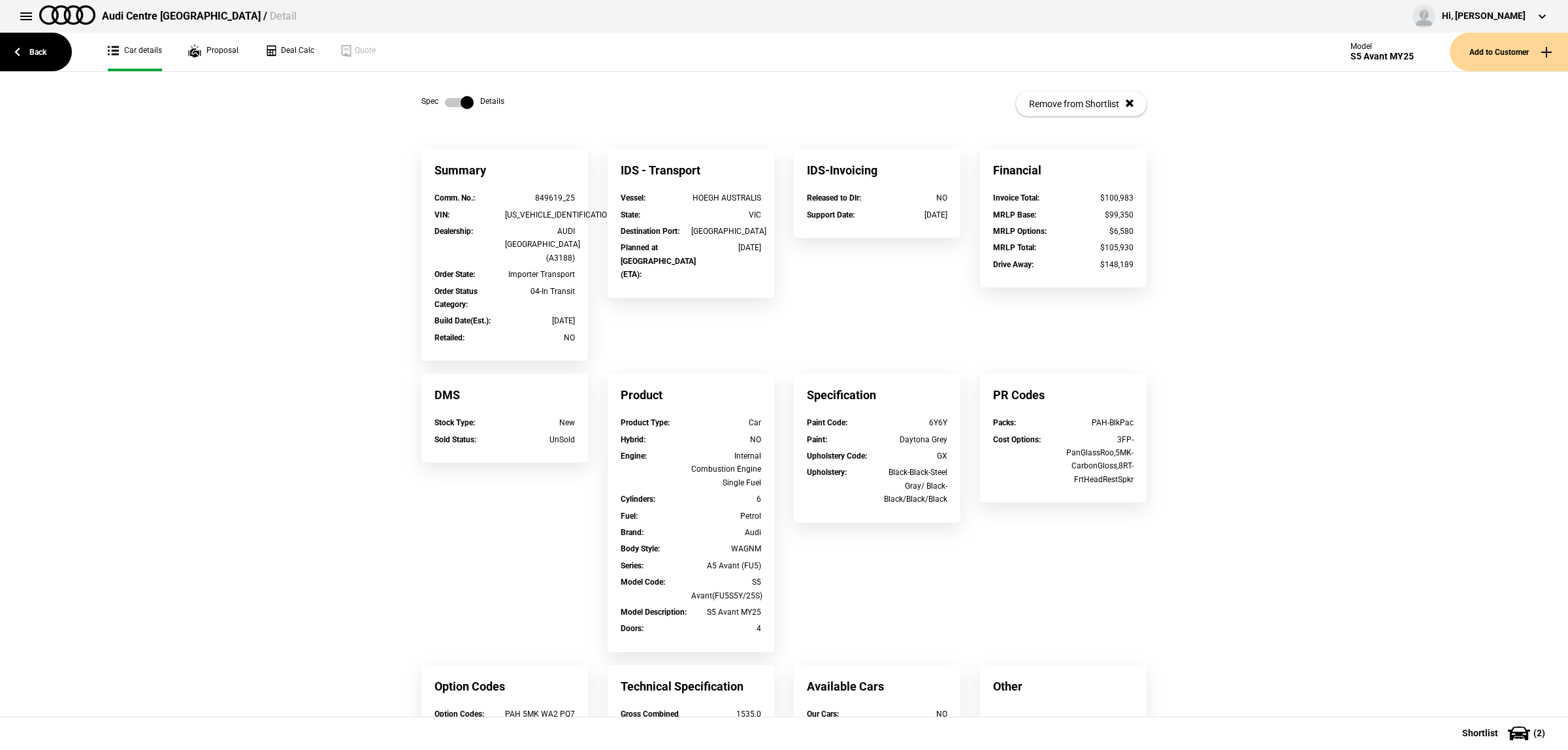
click at [445, 102] on label at bounding box center [458, 103] width 29 height 13
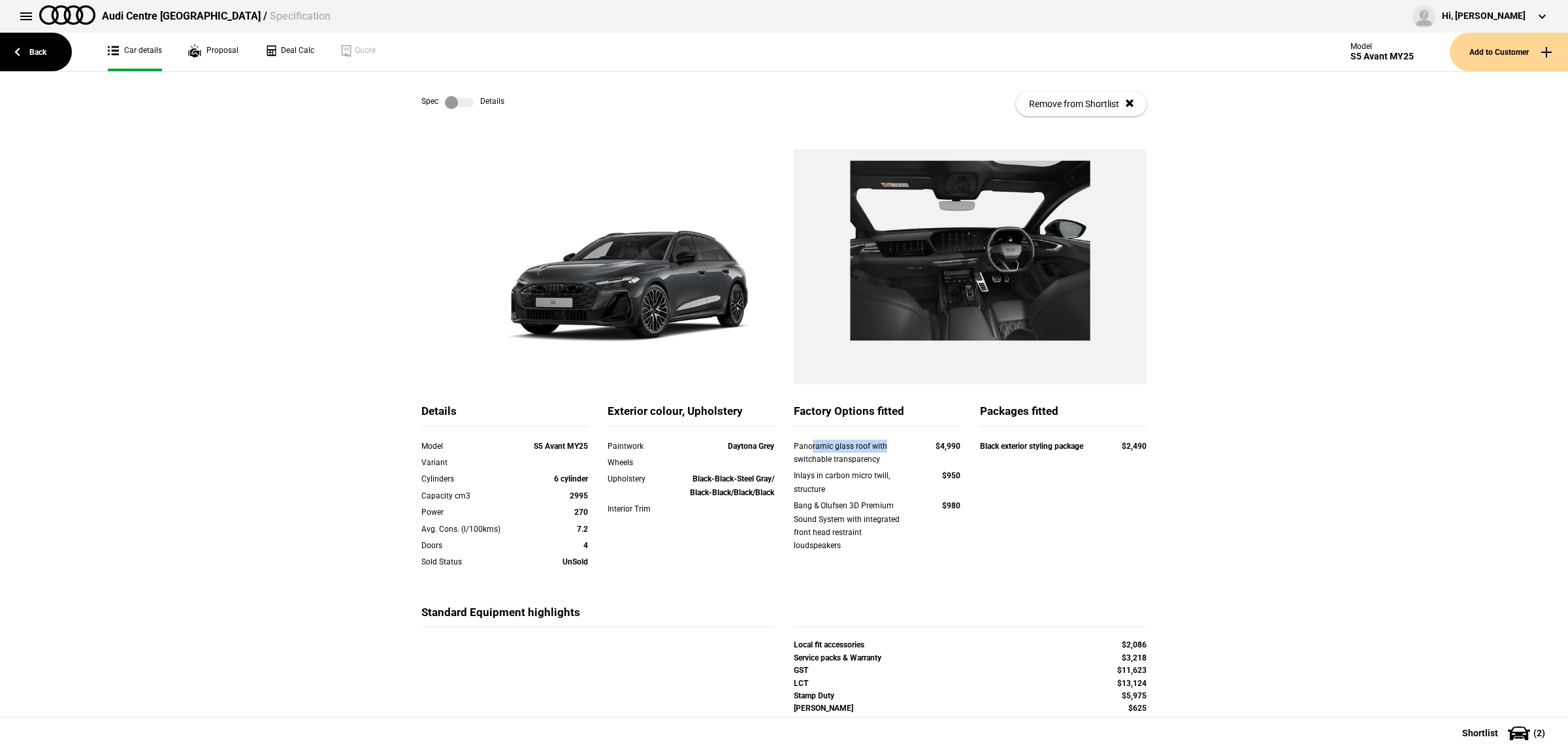
drag, startPoint x: 806, startPoint y: 452, endPoint x: 889, endPoint y: 449, distance: 83.1
click at [889, 449] on div "Panoramic glass roof with switchable transparency" at bounding box center [852, 453] width 117 height 27
drag, startPoint x: 827, startPoint y: 483, endPoint x: 908, endPoint y: 484, distance: 81.0
click at [880, 484] on div "Inlays in carbon micro twill, structure" at bounding box center [852, 483] width 117 height 27
click at [814, 505] on div "Bang & Olufsen 3D Premium Sound System with integrated front head restraint lou…" at bounding box center [852, 526] width 117 height 54
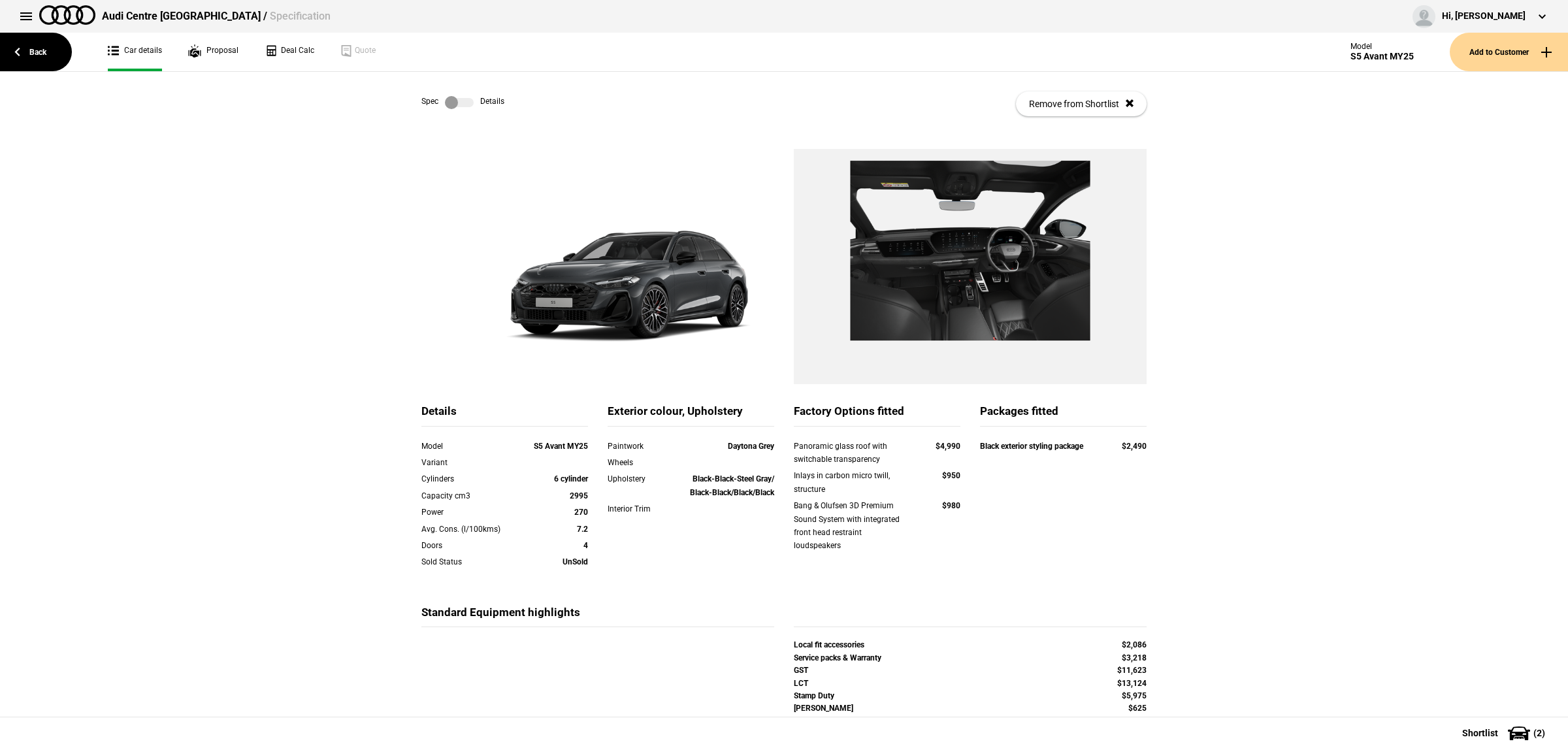
click at [973, 507] on div "Details Model S5 Avant MY25 Variant Cylinders 6 cylinder Capacity cm3 2995 Powe…" at bounding box center [784, 504] width 745 height 201
drag, startPoint x: 815, startPoint y: 504, endPoint x: 851, endPoint y: 505, distance: 36.0
click at [851, 505] on div "Bang & Olufsen 3D Premium Sound System with integrated front head restraint lou…" at bounding box center [852, 526] width 117 height 54
click at [856, 505] on div "Bang & Olufsen 3D Premium Sound System with integrated front head restraint lou…" at bounding box center [852, 526] width 117 height 54
click at [472, 108] on link at bounding box center [459, 103] width 42 height 13
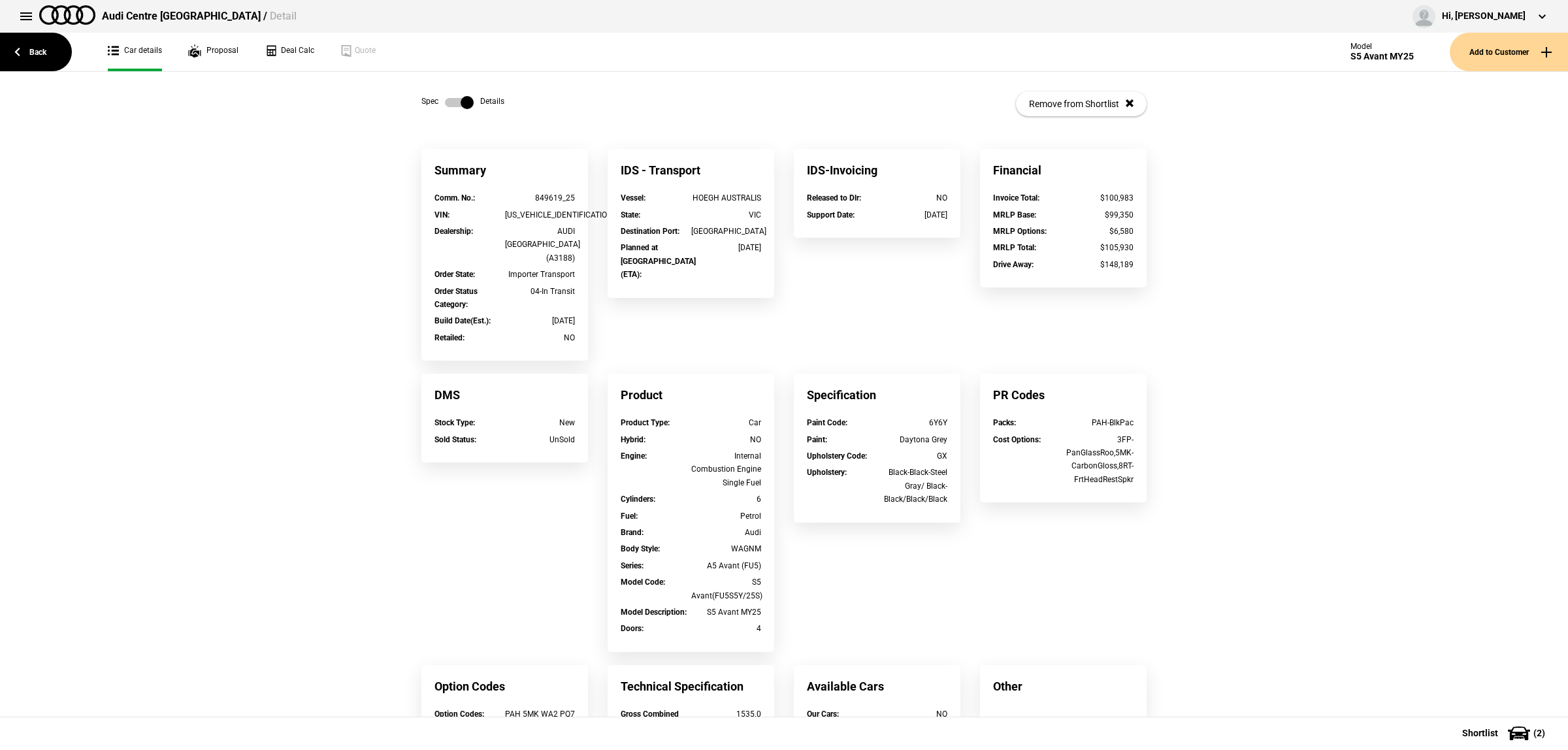
click at [727, 251] on div "11/10/2025" at bounding box center [727, 247] width 71 height 13
click at [814, 304] on div "Summary Comm. No. : 849619_25 VIN : WAUZZZFU1SN066085 Dealership : AUDI CENTRE …" at bounding box center [784, 513] width 745 height 728
click at [749, 234] on div "[GEOGRAPHIC_DATA]" at bounding box center [727, 231] width 71 height 13
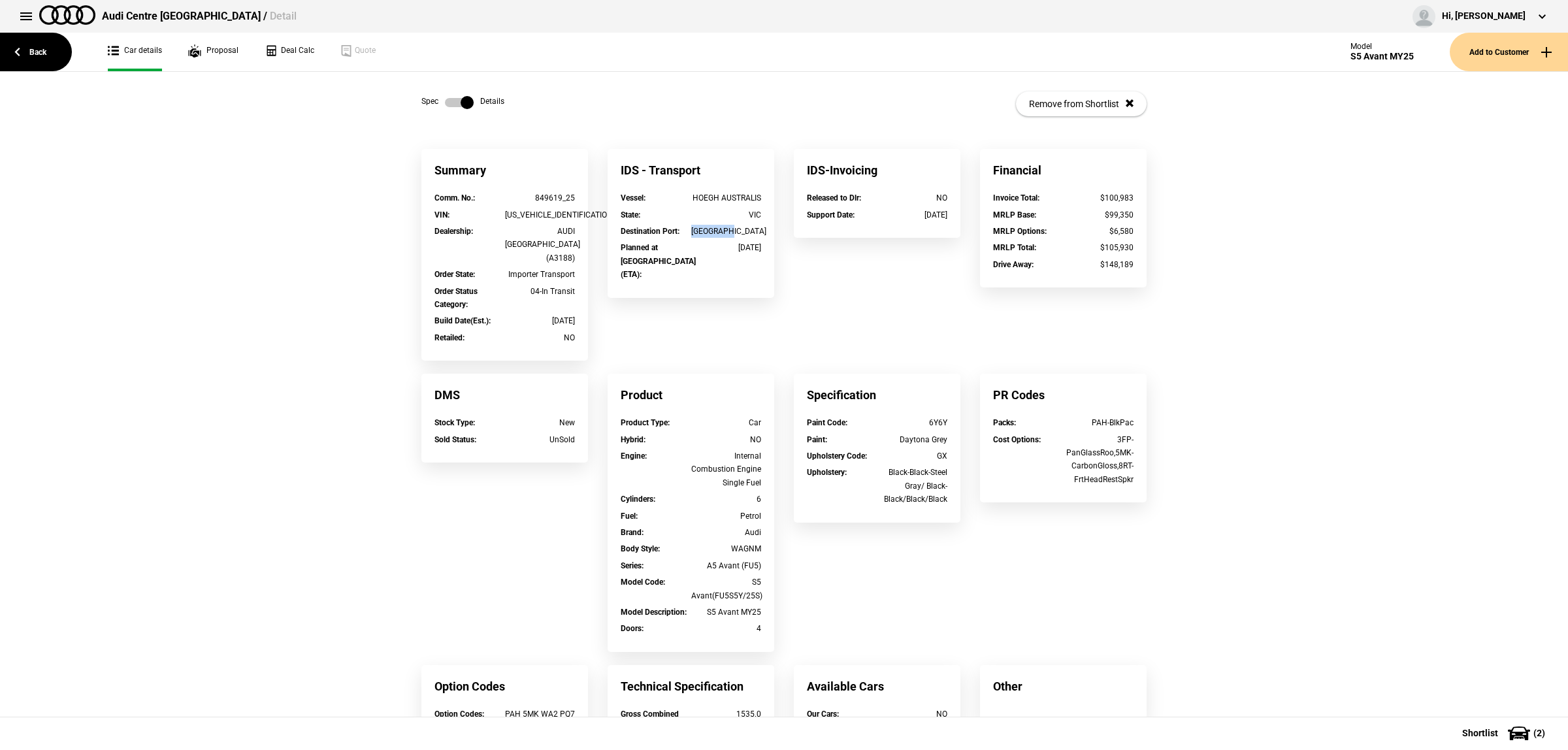
click at [749, 234] on div "[GEOGRAPHIC_DATA]" at bounding box center [727, 231] width 71 height 13
click at [840, 293] on div "Summary Comm. No. : 849619_25 VIN : WAUZZZFU1SN066085 Dealership : AUDI CENTRE …" at bounding box center [784, 513] width 745 height 728
click at [44, 56] on link "Back" at bounding box center [35, 52] width 72 height 39
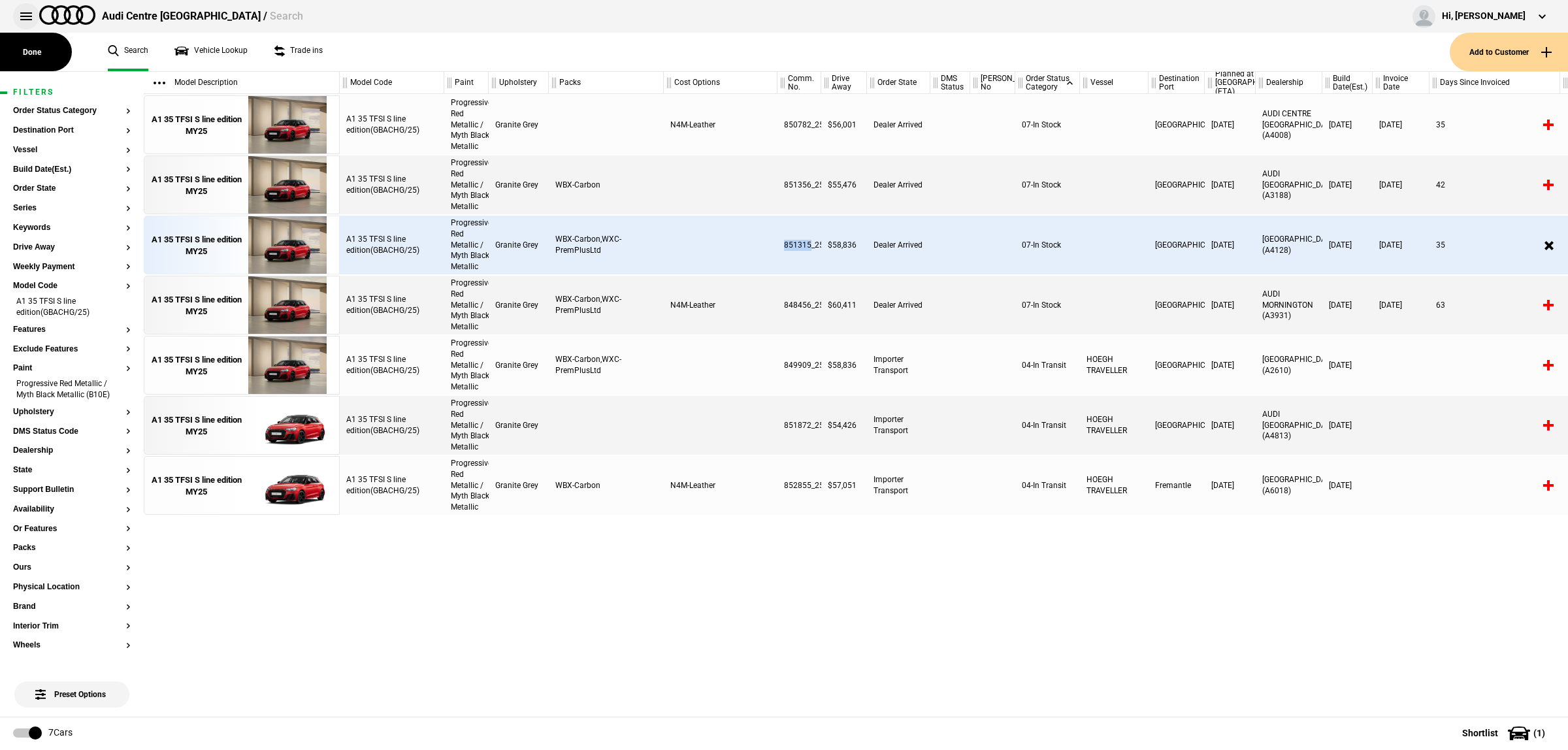
click at [32, 20] on button at bounding box center [26, 16] width 26 height 26
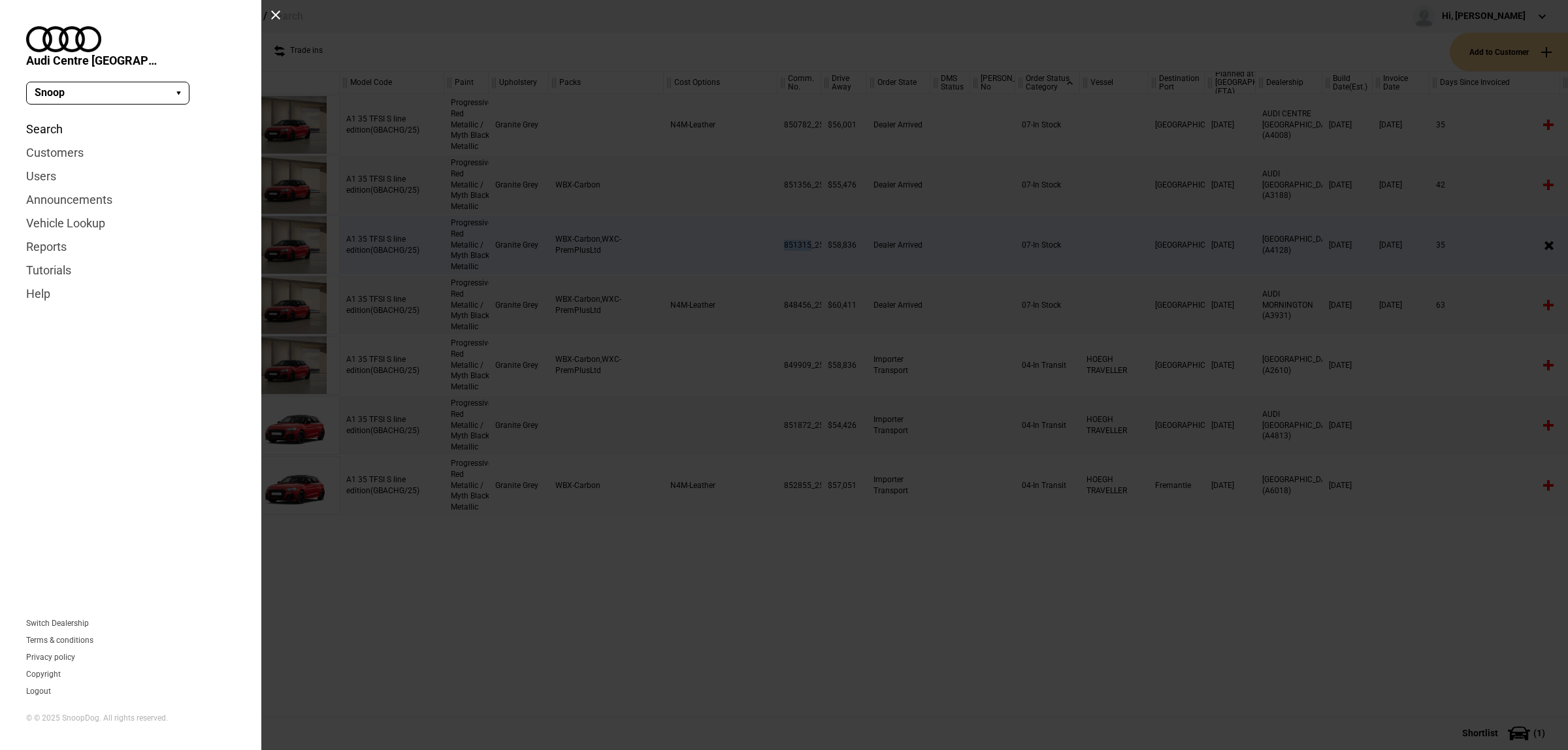
click at [47, 119] on link "Search" at bounding box center [130, 129] width 209 height 24
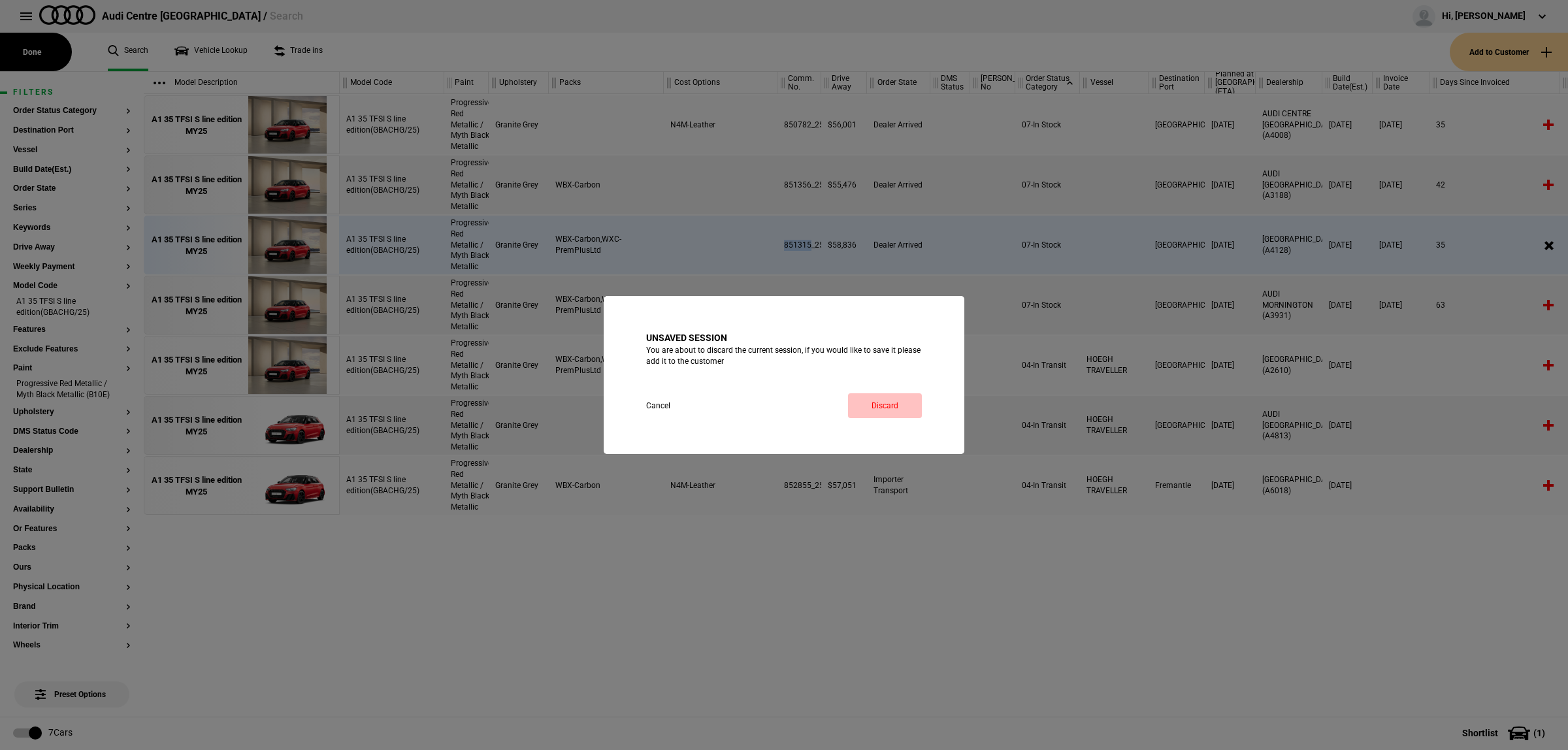
click at [876, 412] on link "Discard" at bounding box center [885, 405] width 74 height 25
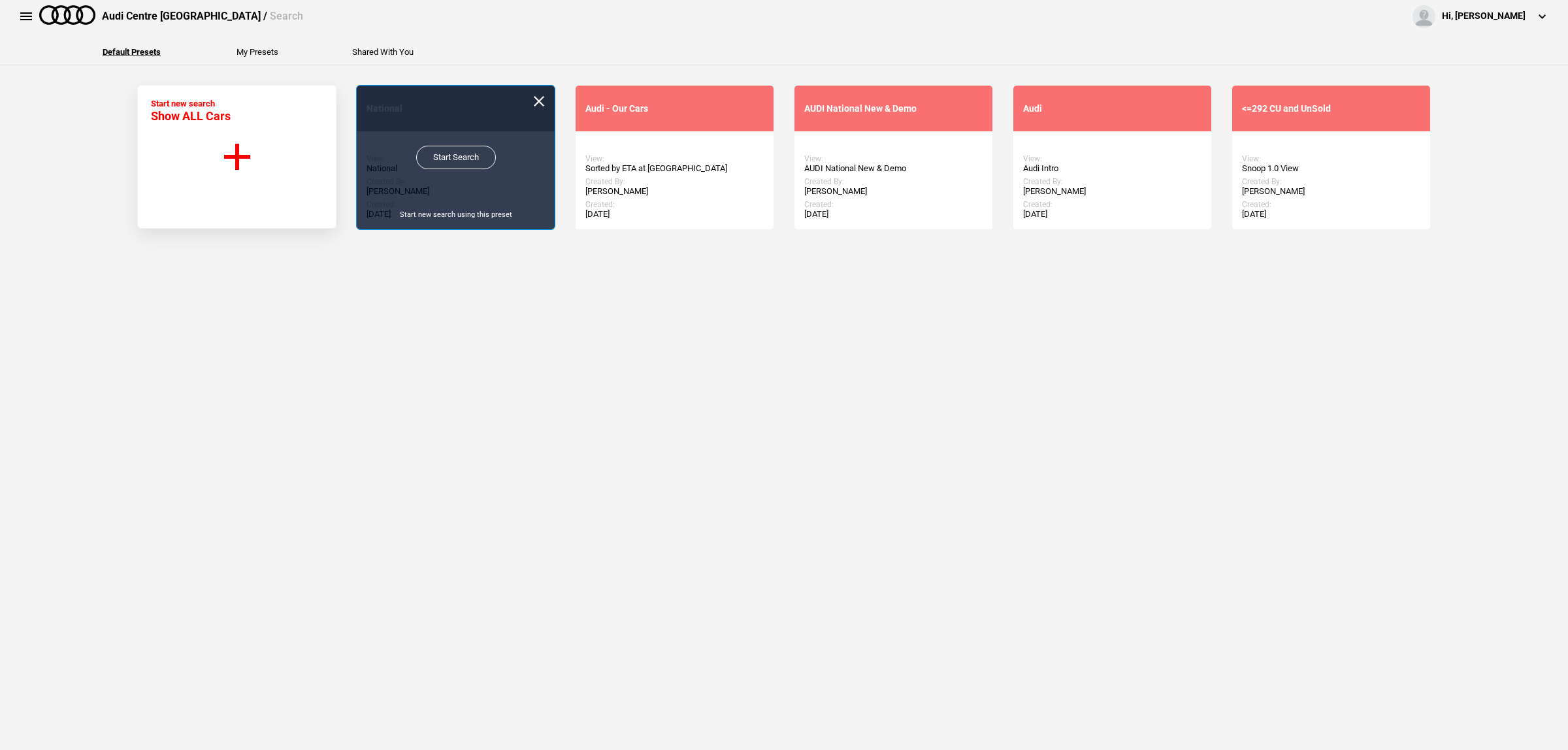
click at [445, 165] on link "Start Search" at bounding box center [455, 157] width 79 height 24
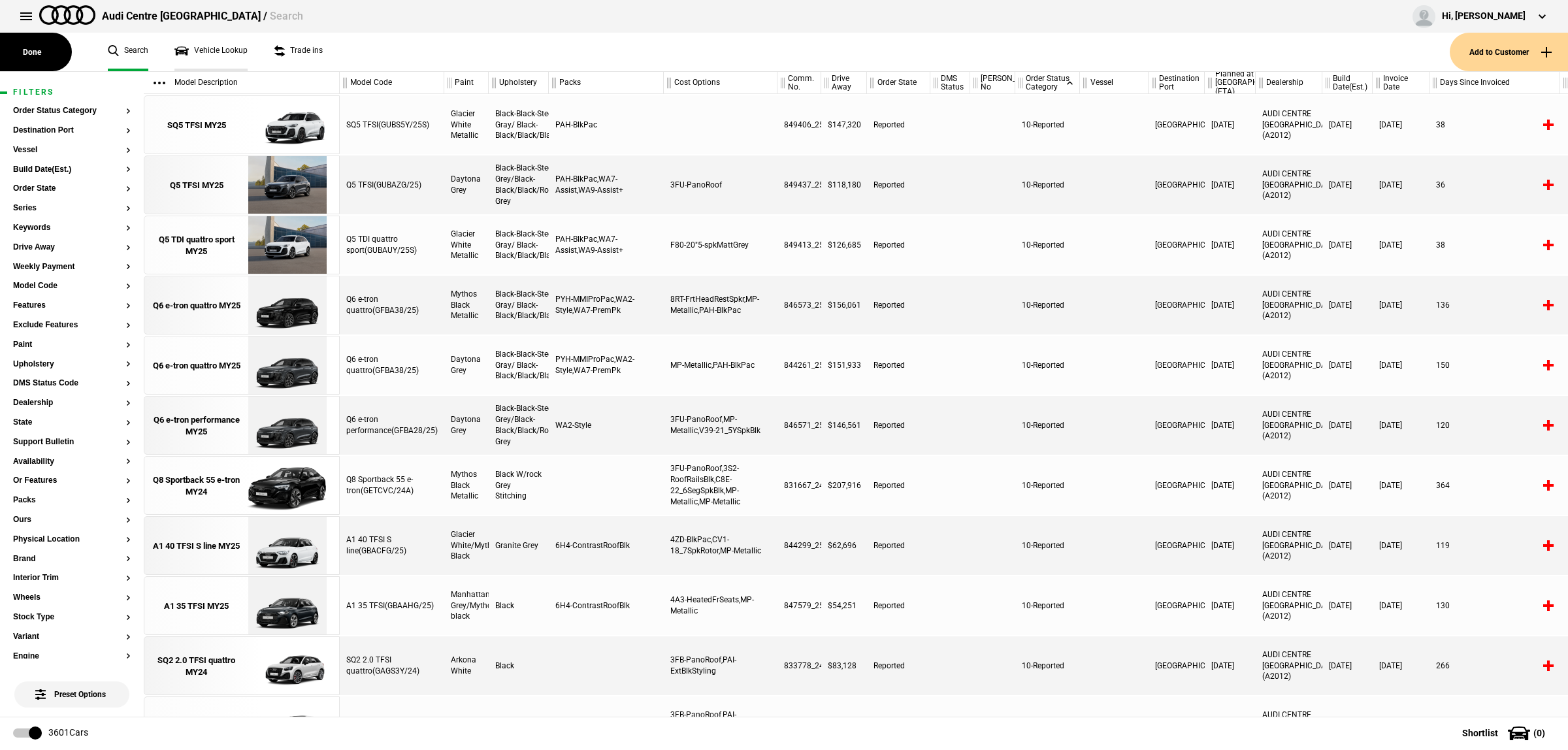
click at [217, 54] on link "Vehicle Lookup" at bounding box center [210, 52] width 73 height 39
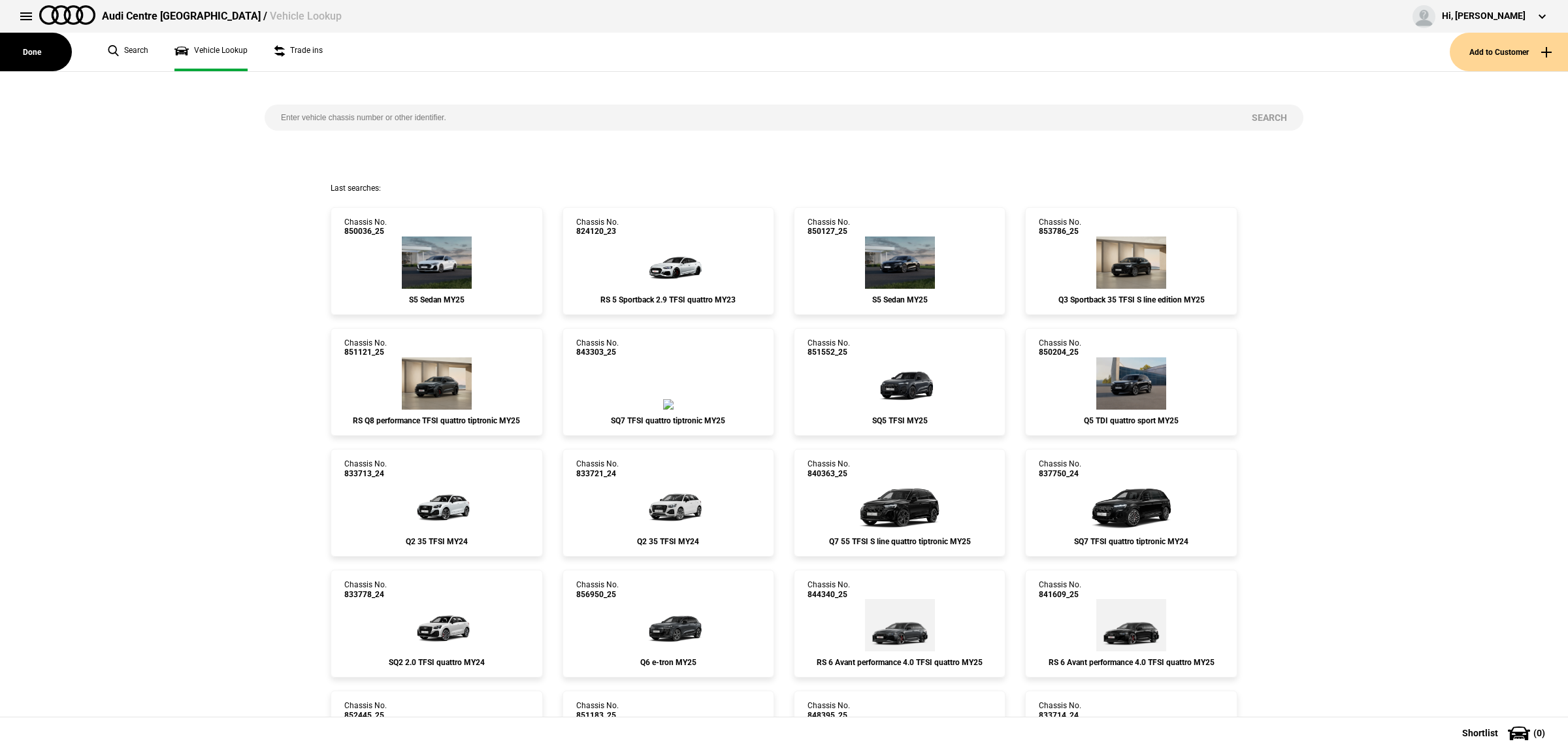
click at [429, 123] on input "search" at bounding box center [750, 118] width 971 height 26
paste input "850016"
type input "850016"
click at [1282, 116] on button "Search" at bounding box center [1269, 118] width 68 height 26
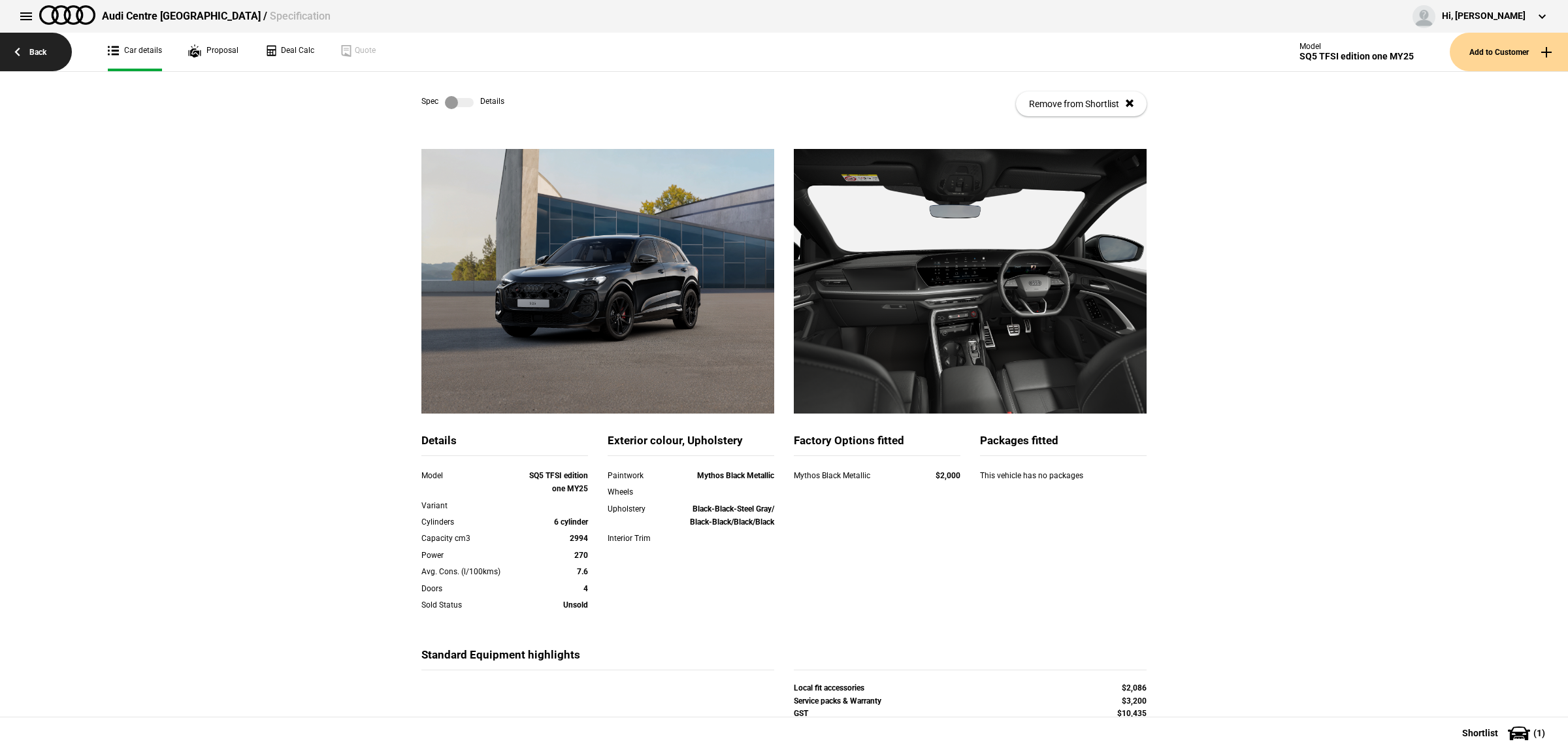
click at [24, 66] on link "Back" at bounding box center [35, 52] width 72 height 39
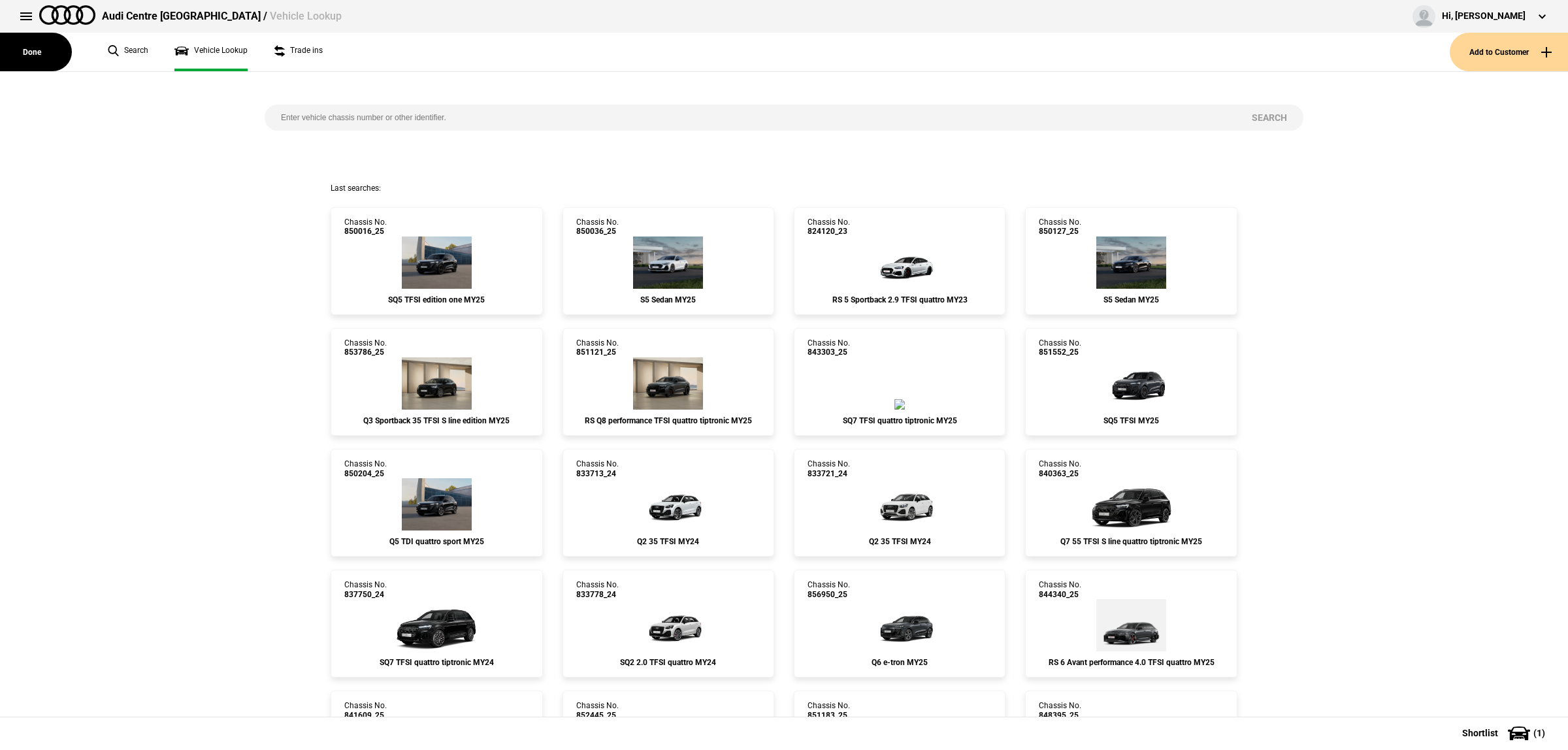
click at [351, 118] on input "search" at bounding box center [750, 118] width 971 height 26
paste input "855919"
type input "855919"
click at [1267, 116] on button "Search" at bounding box center [1269, 118] width 68 height 26
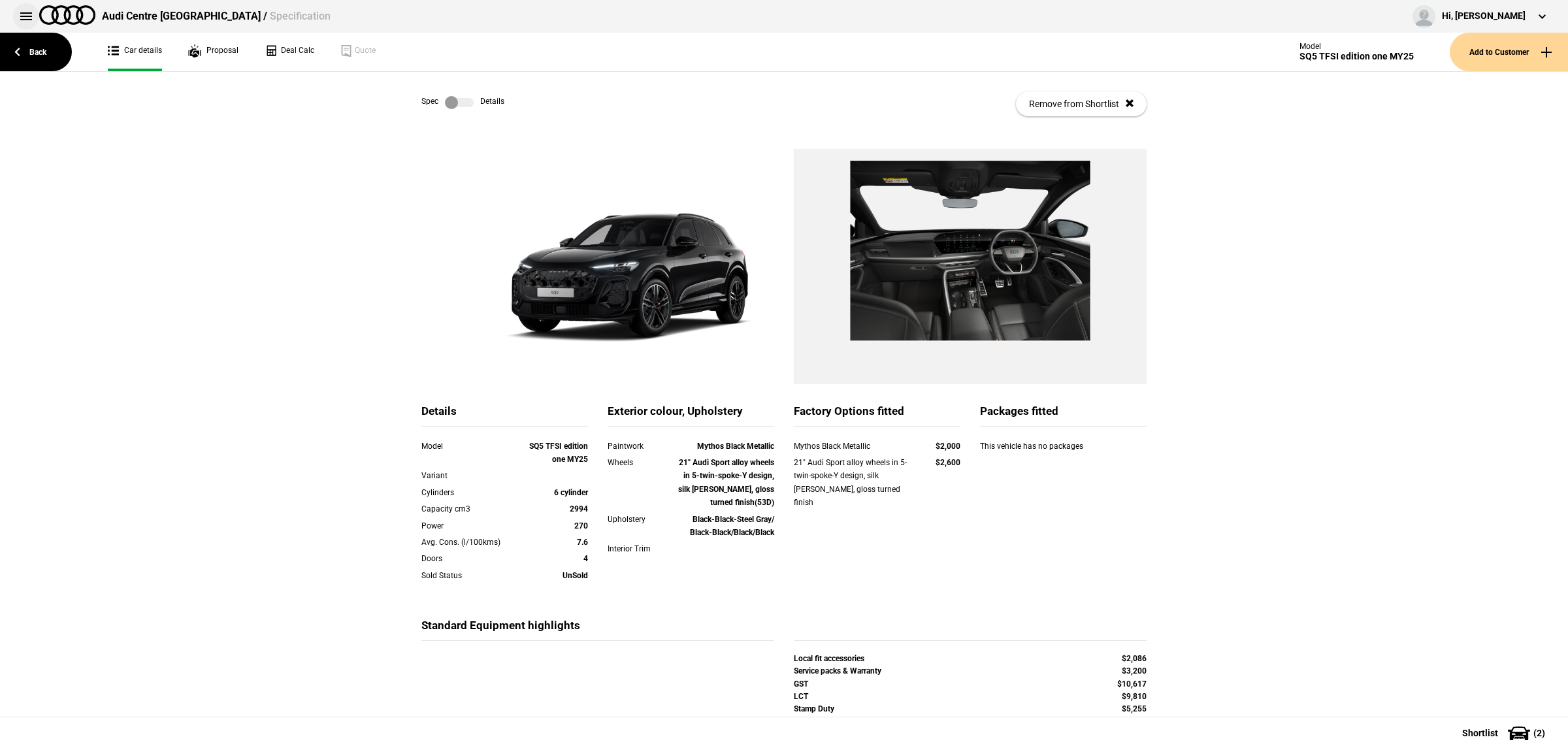
click at [26, 10] on button at bounding box center [26, 16] width 26 height 26
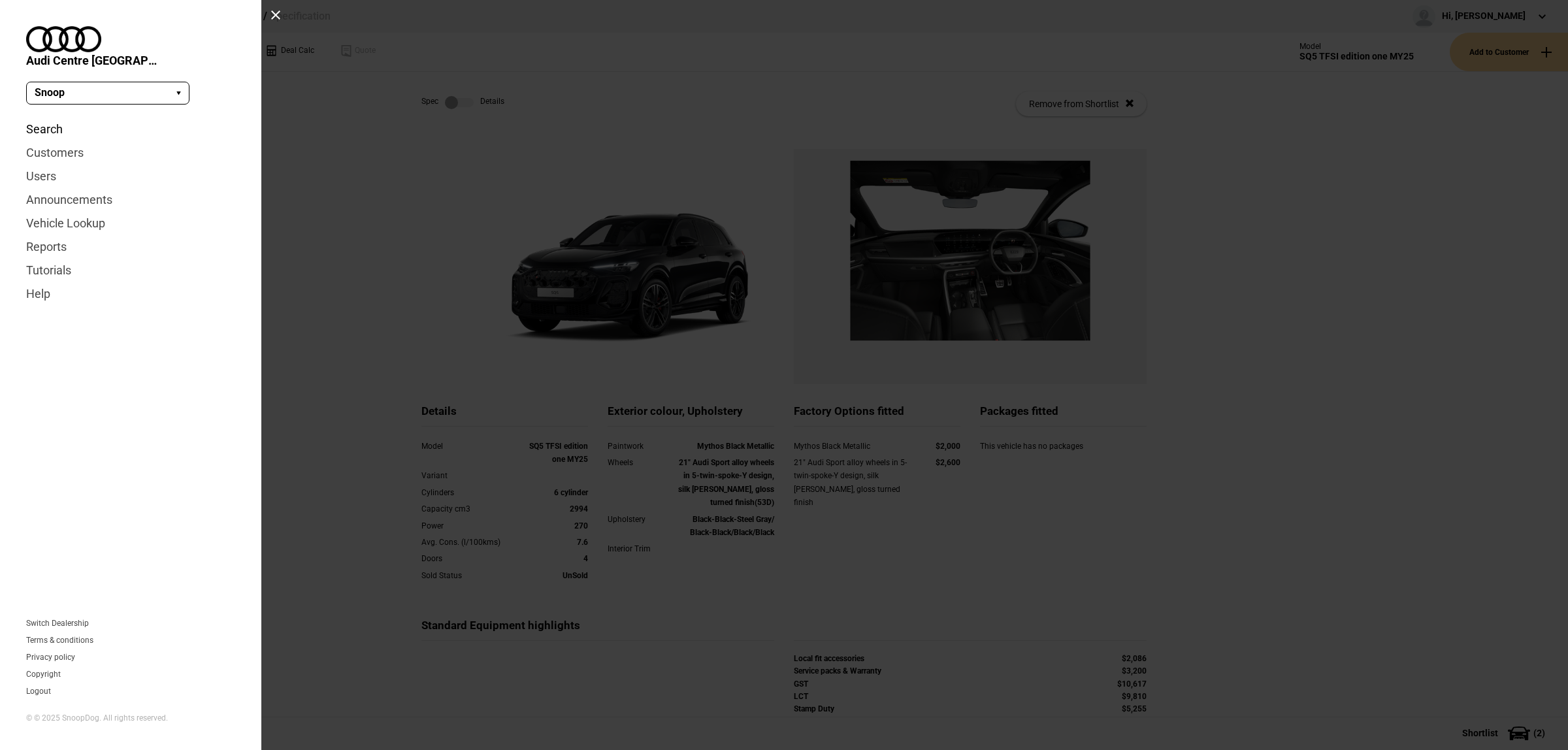
click at [58, 118] on link "Search" at bounding box center [130, 129] width 209 height 24
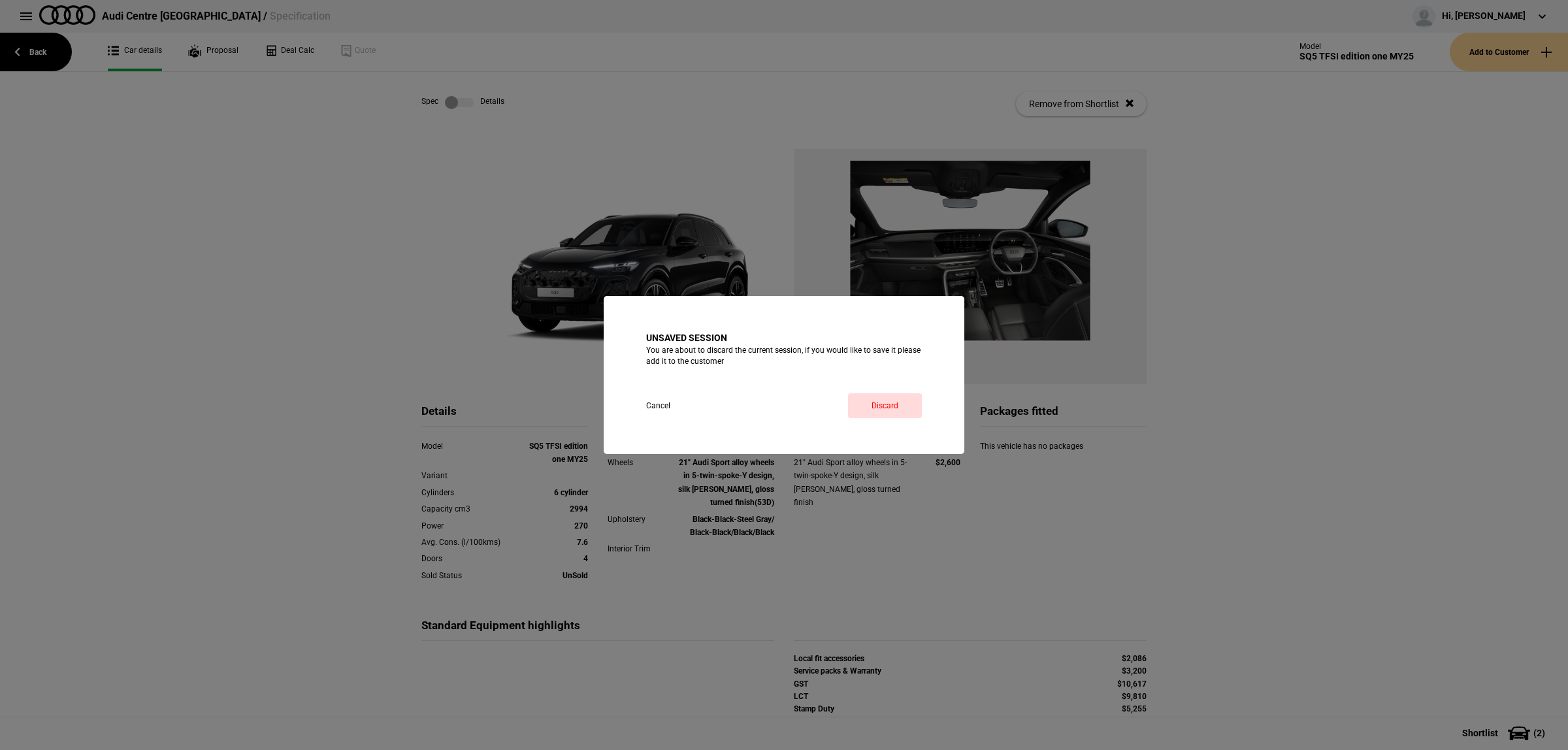
click at [856, 392] on div "Unsaved session You are about to discard the current session, if you would like…" at bounding box center [784, 375] width 276 height 86
click at [860, 399] on link "Discard" at bounding box center [885, 405] width 74 height 25
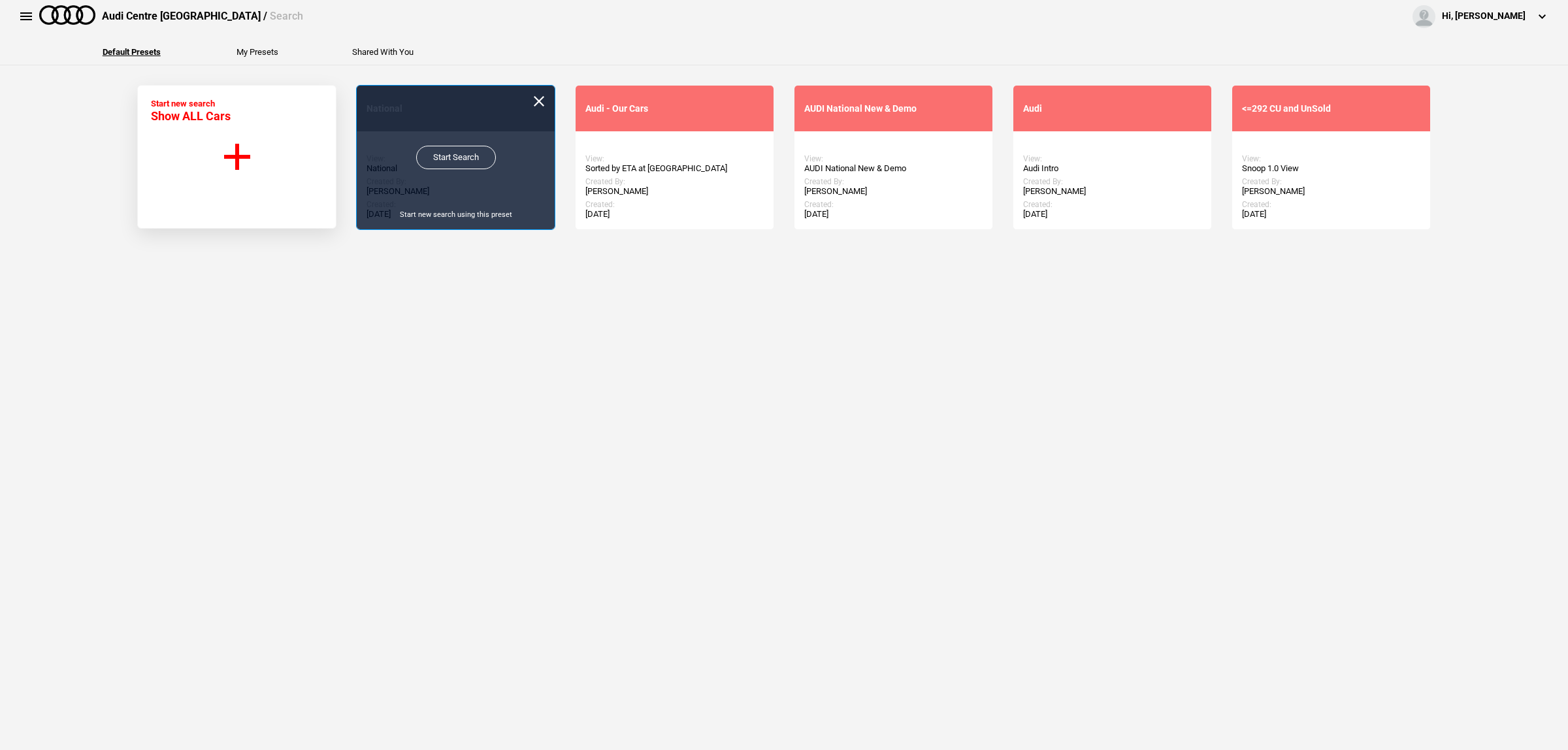
click at [448, 155] on link "Start Search" at bounding box center [455, 157] width 79 height 24
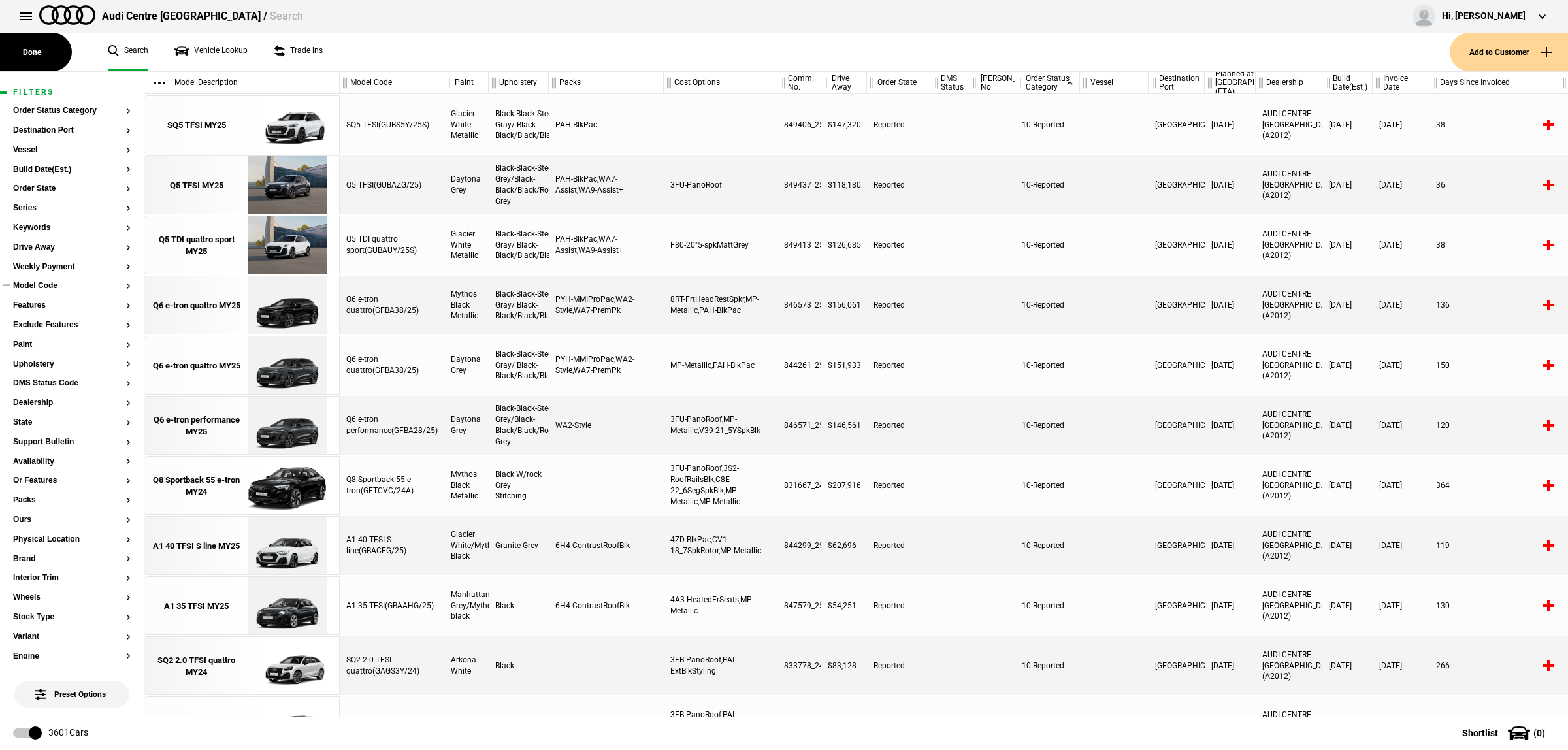
click at [41, 284] on button "Model Code" at bounding box center [72, 286] width 118 height 9
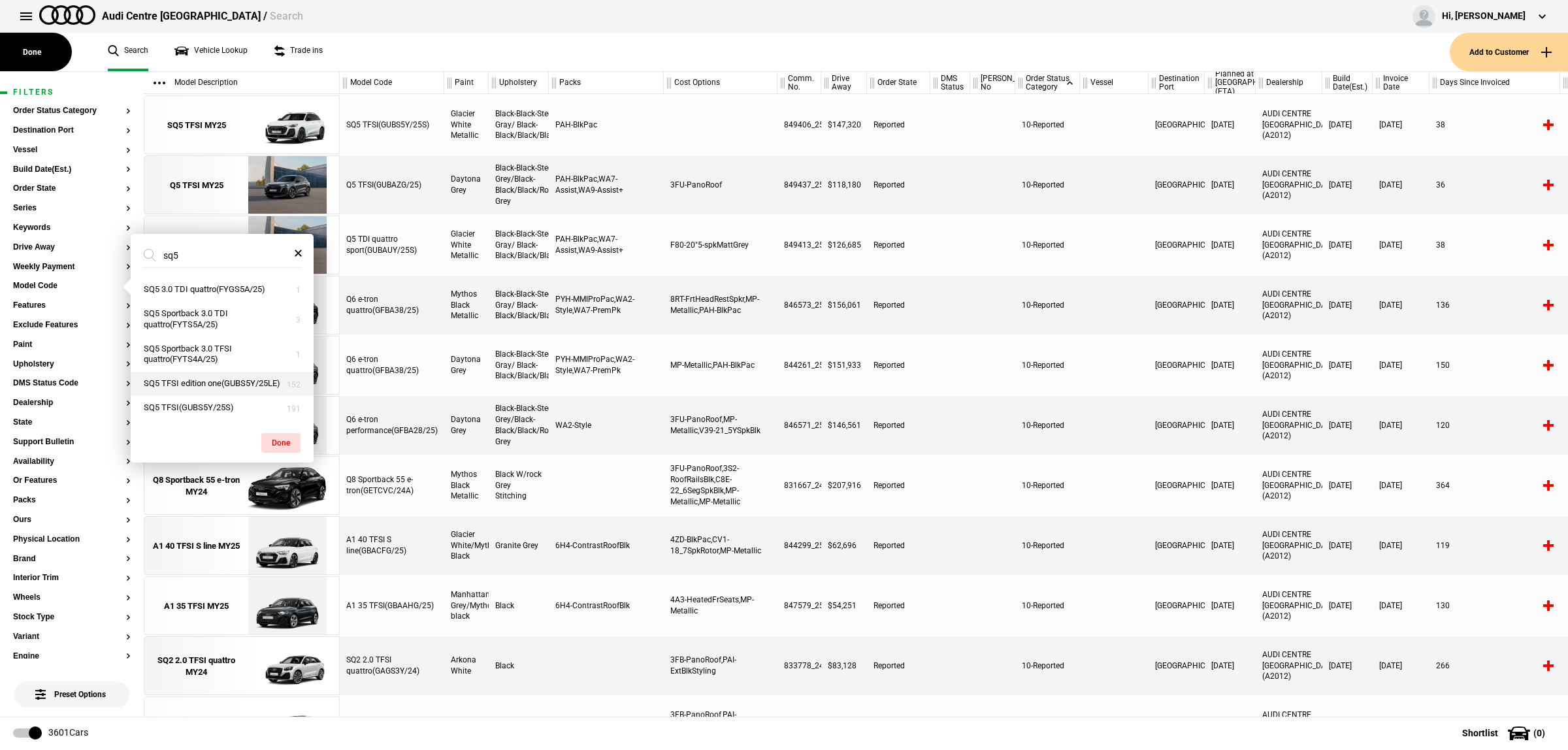
type input "sq5"
click at [252, 379] on button "SQ5 TFSI edition one(GUBS5Y/25LE)" at bounding box center [222, 383] width 183 height 24
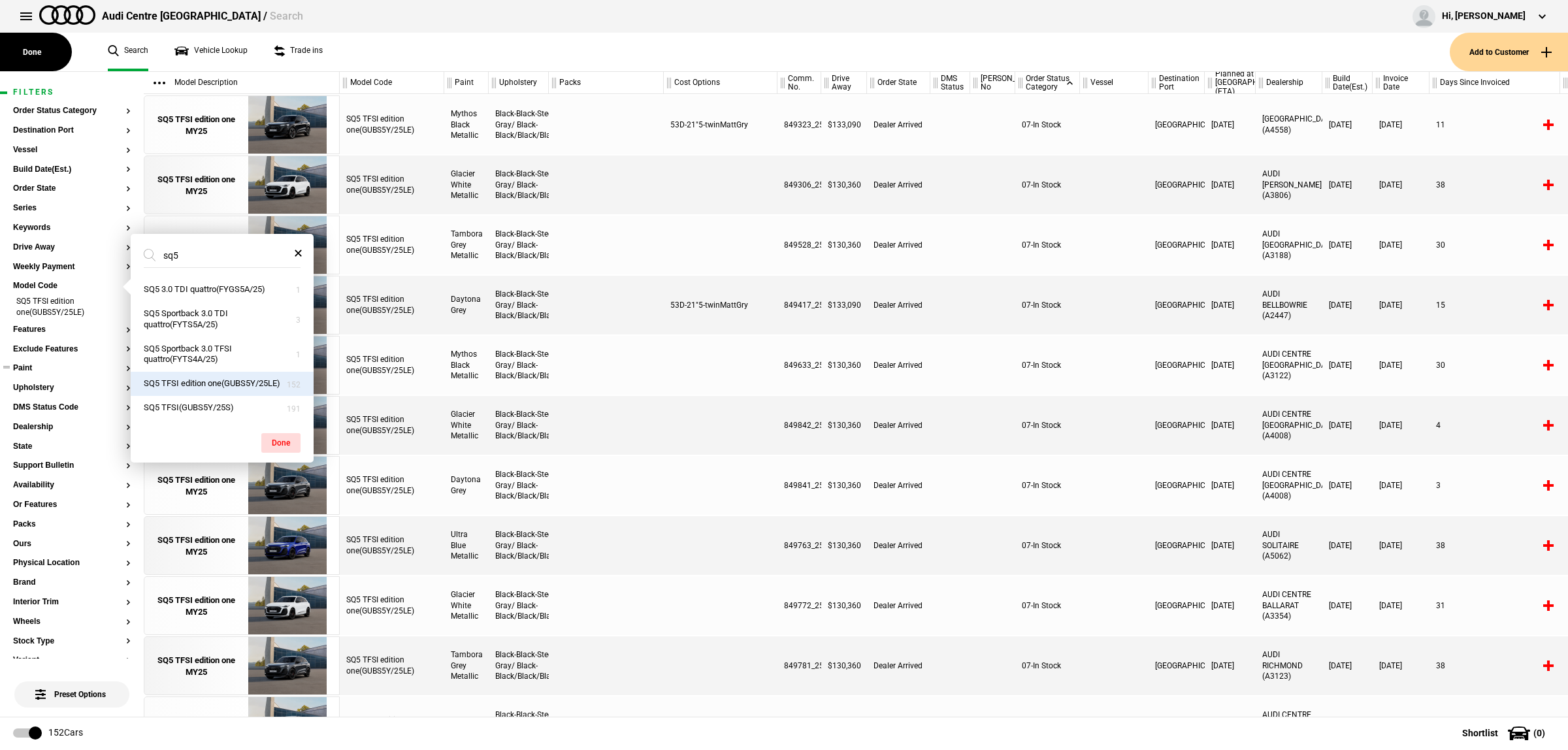
click at [31, 369] on button "Paint" at bounding box center [72, 368] width 118 height 9
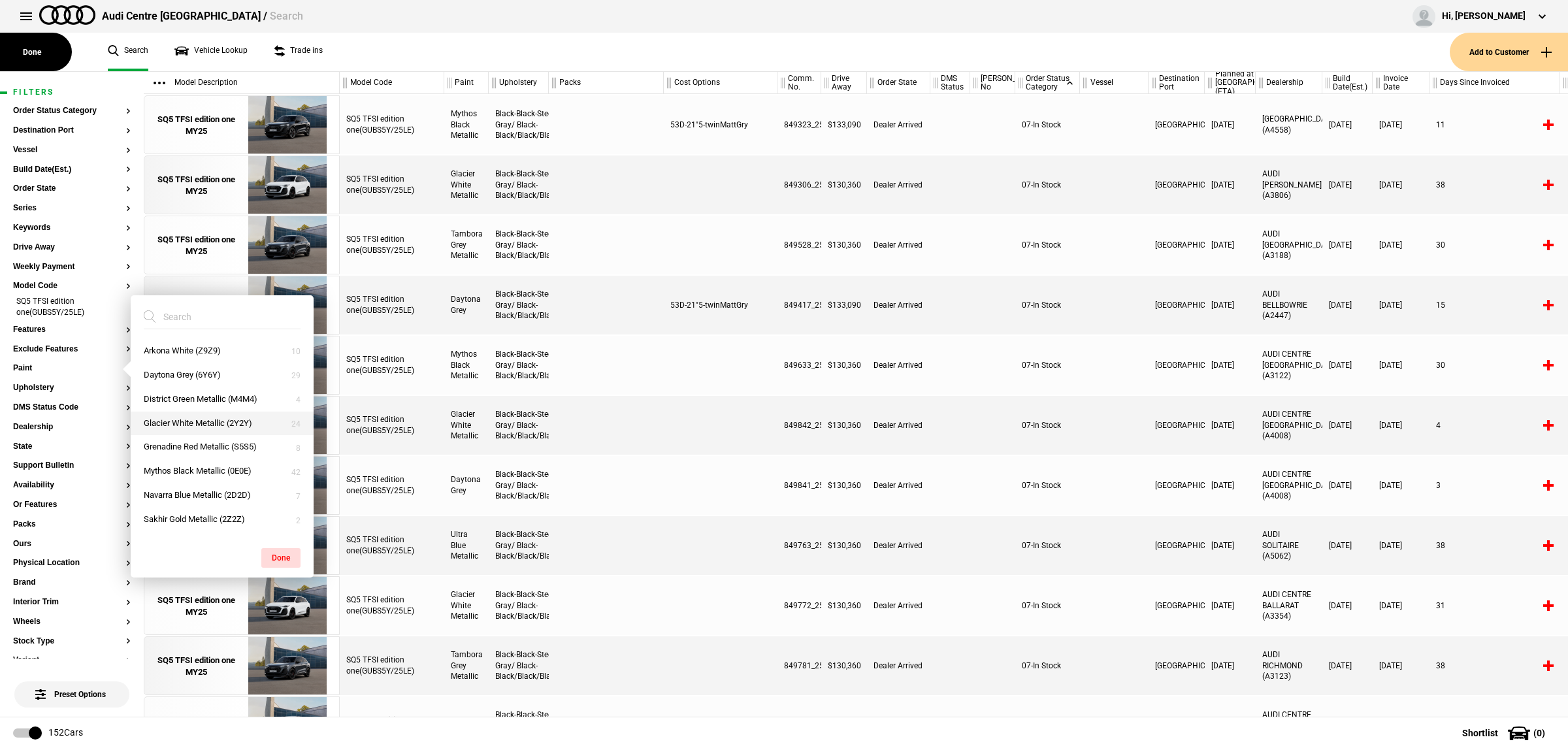
click at [233, 428] on button "Glacier White Metallic (2Y2Y)" at bounding box center [222, 423] width 183 height 24
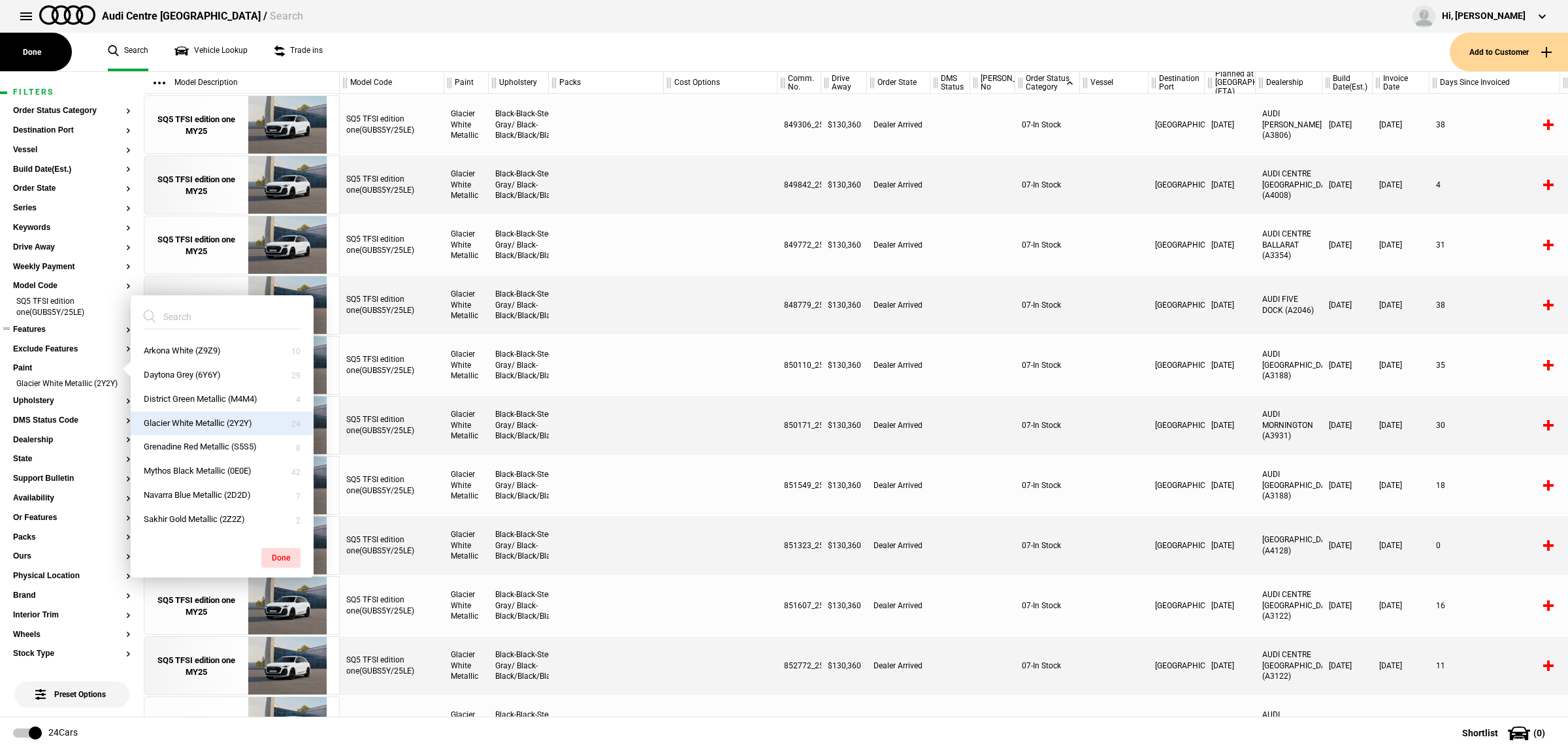
click at [49, 331] on button "Features" at bounding box center [72, 330] width 118 height 9
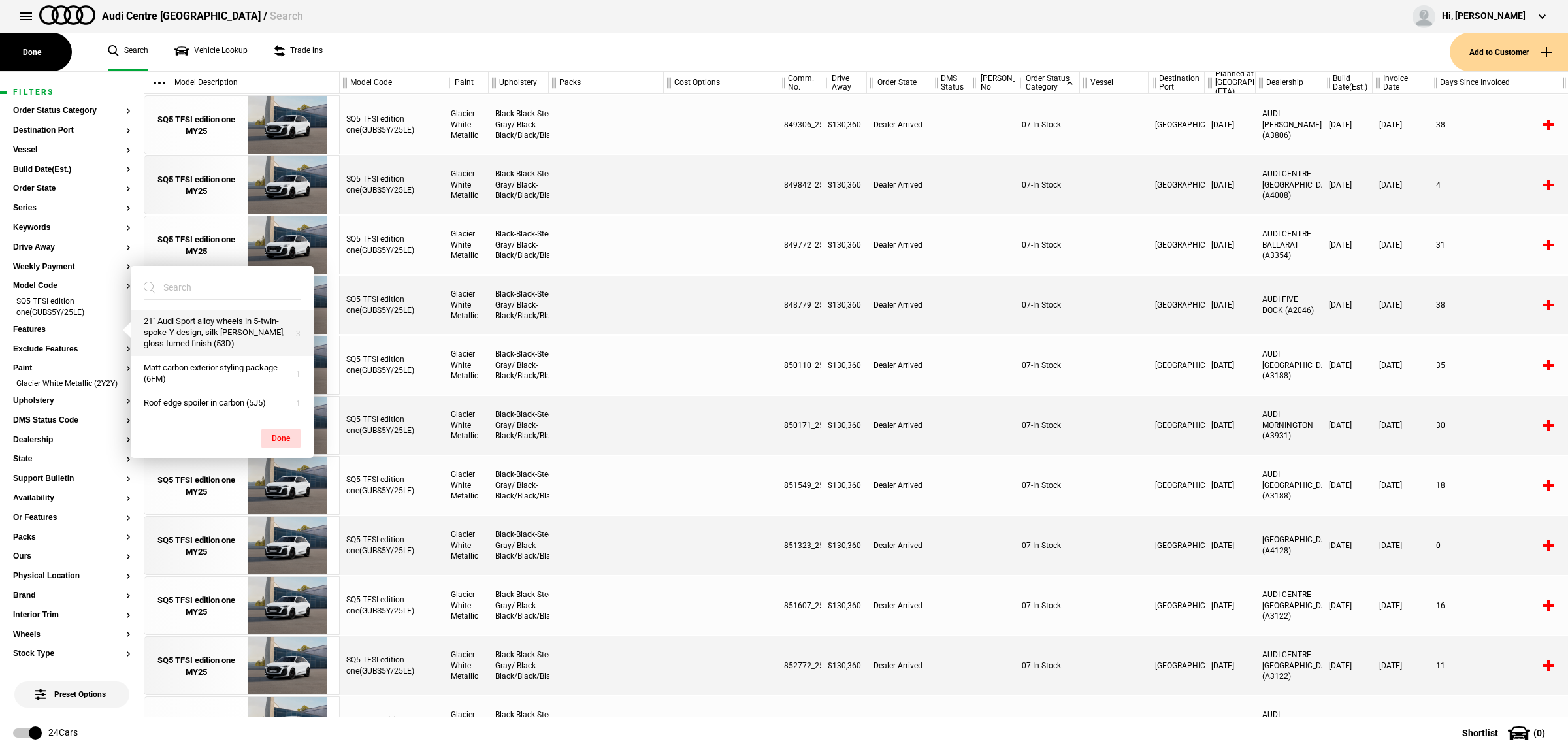
click at [230, 345] on button "21" Audi Sport alloy wheels in 5-twin-spoke-Y design, silk [PERSON_NAME], gloss…" at bounding box center [222, 333] width 183 height 46
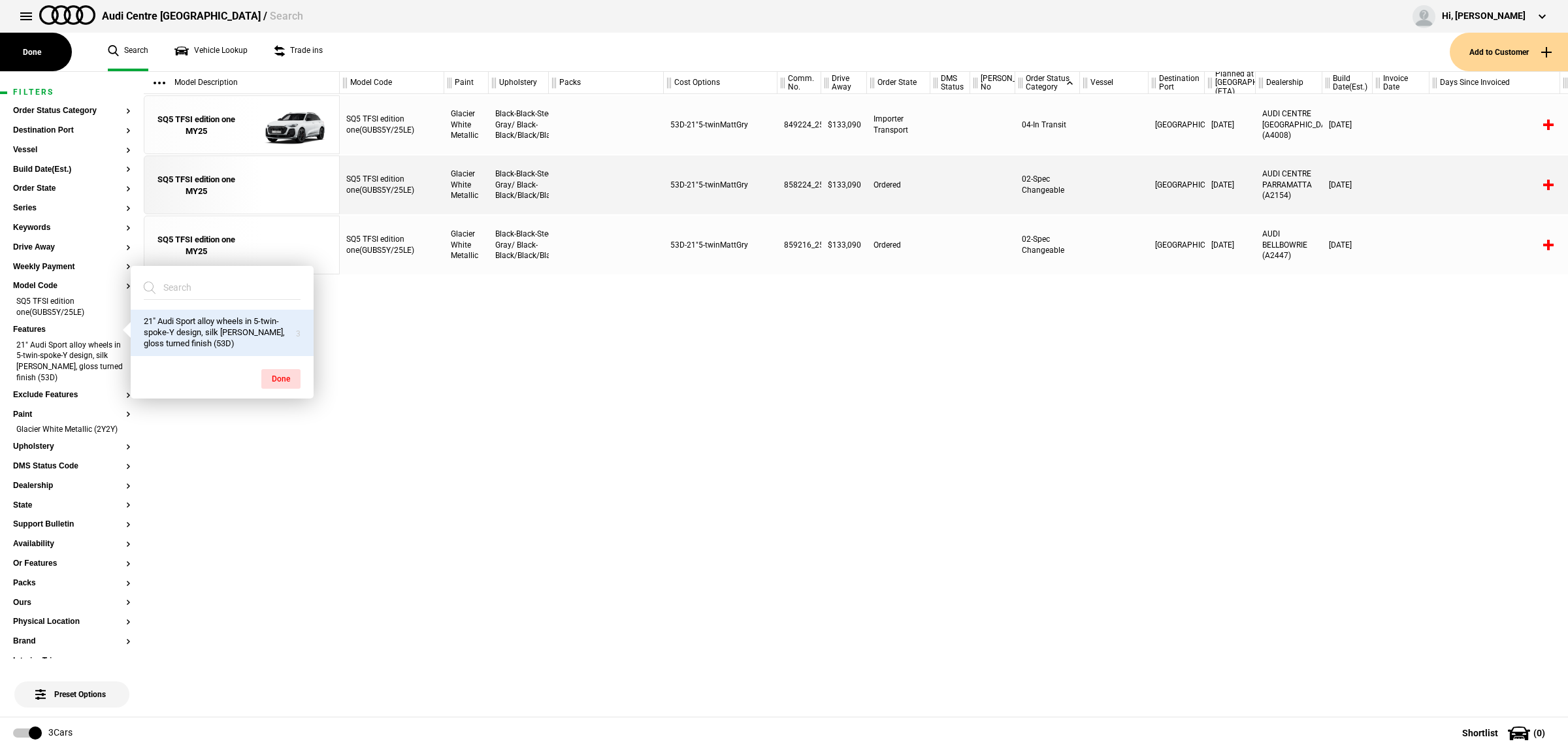
click at [855, 435] on div "SQ5 TFSI edition one(GUBS5Y/25LE) Glacier White Metallic Black-Black-Steel Gray…" at bounding box center [954, 405] width 1228 height 623
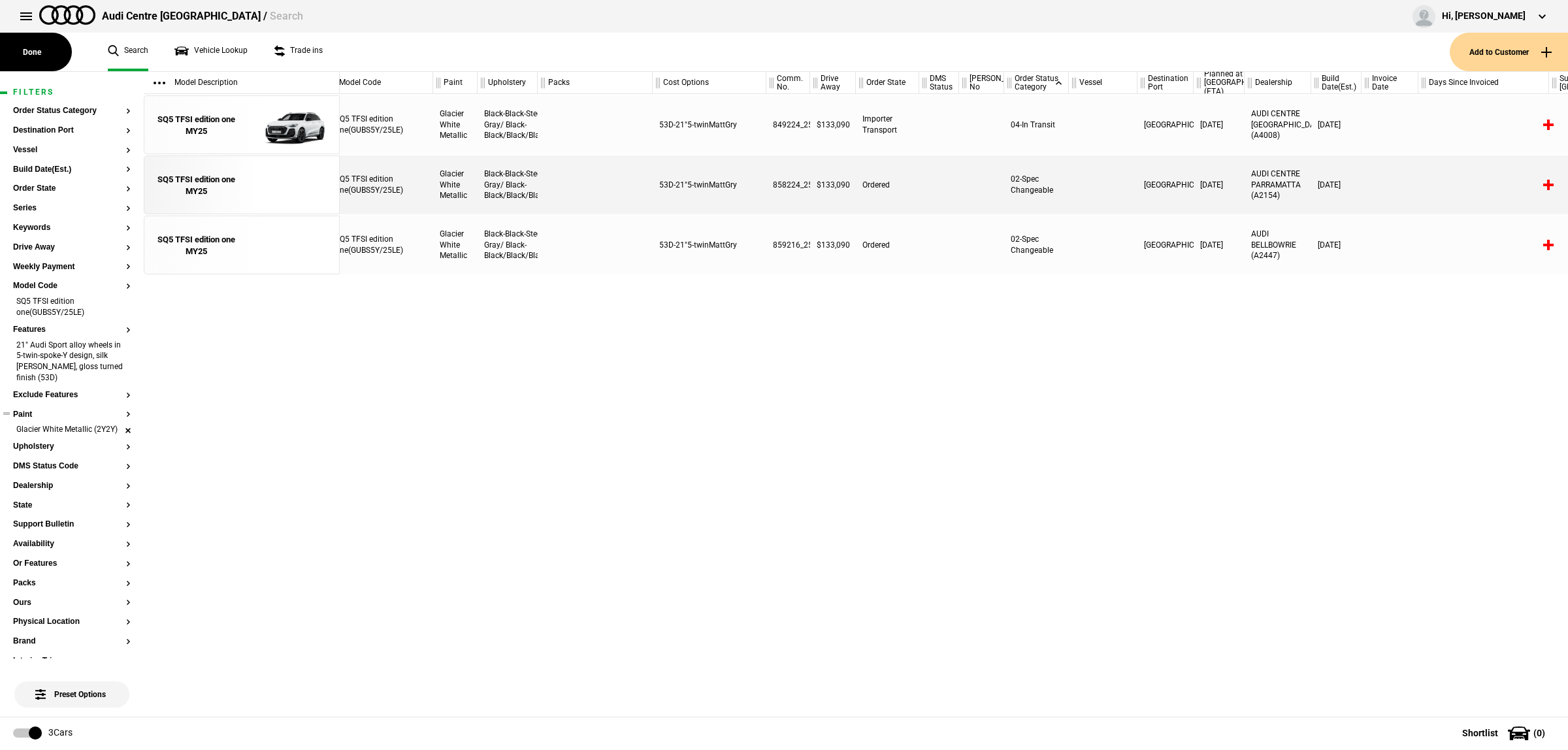
click at [116, 432] on li "Glacier White Metallic (2Y2Y)" at bounding box center [72, 430] width 118 height 13
